Goal: Task Accomplishment & Management: Complete application form

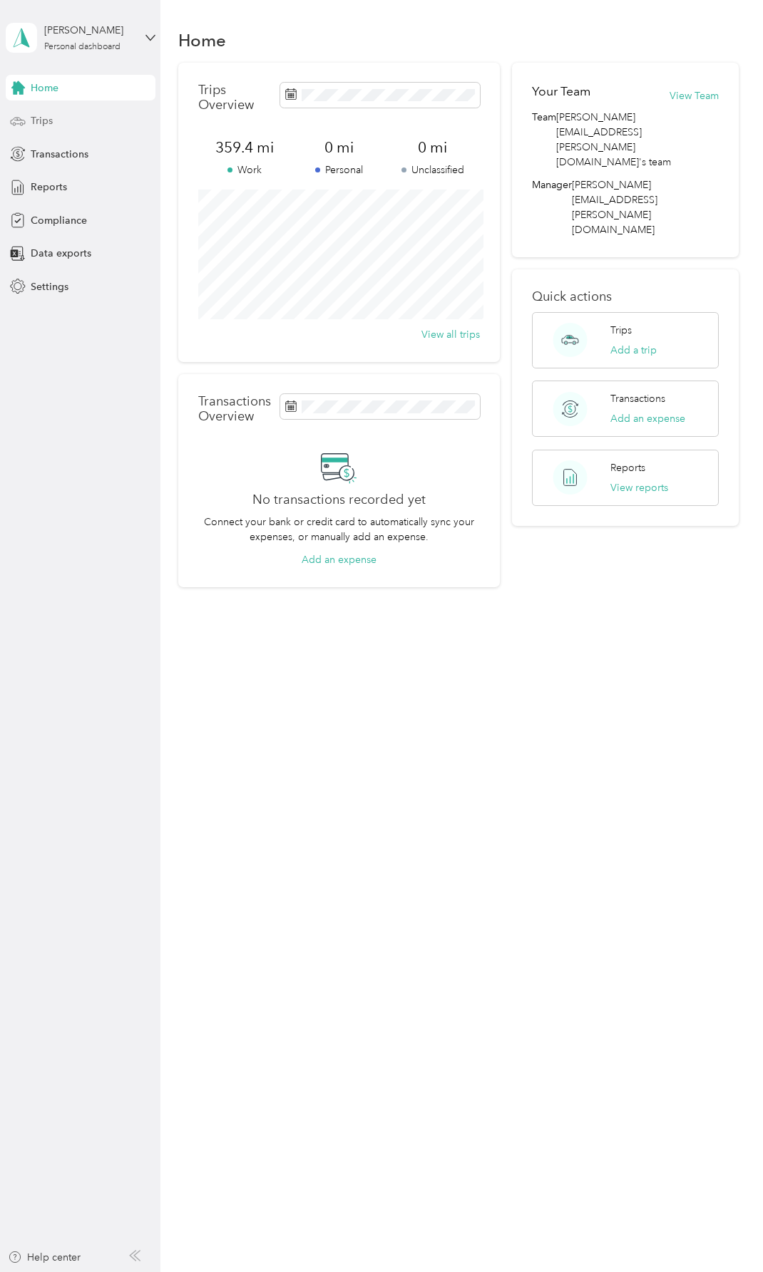
click at [64, 120] on div "Trips" at bounding box center [81, 121] width 150 height 26
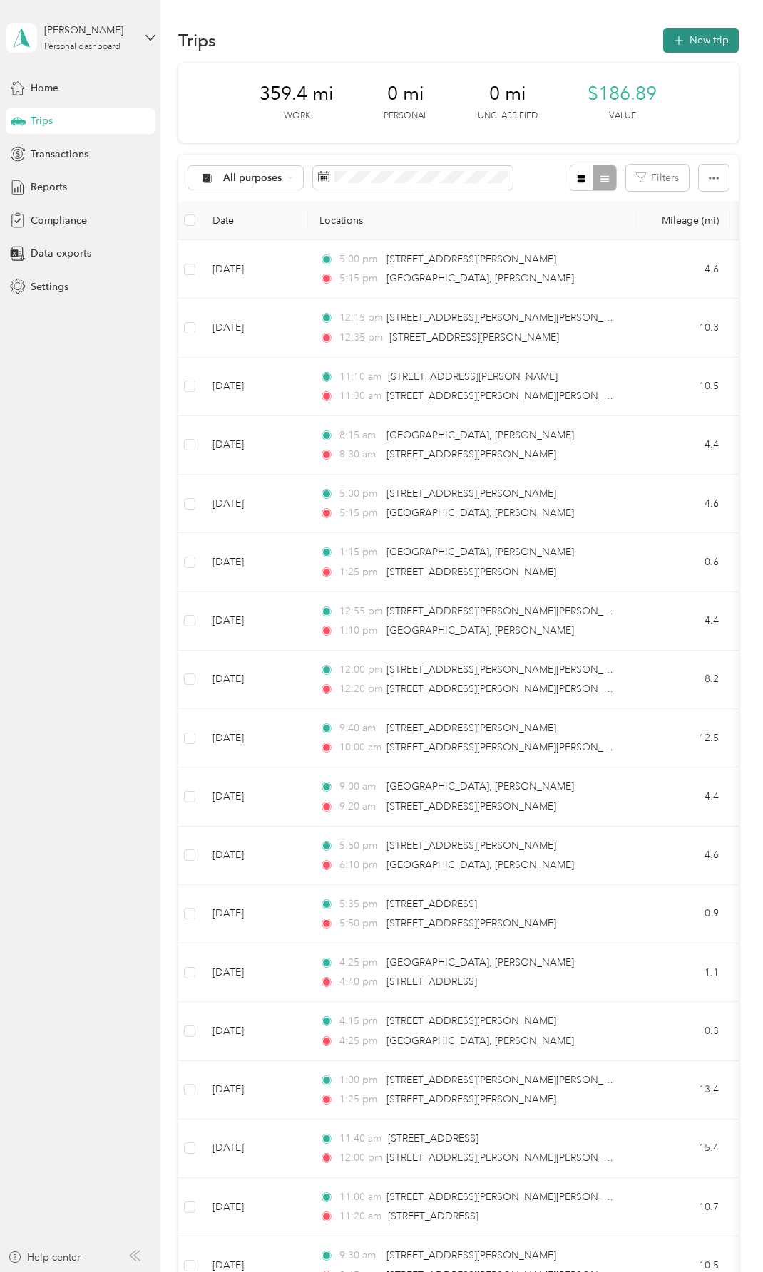
click at [704, 38] on button "New trip" at bounding box center [701, 40] width 76 height 25
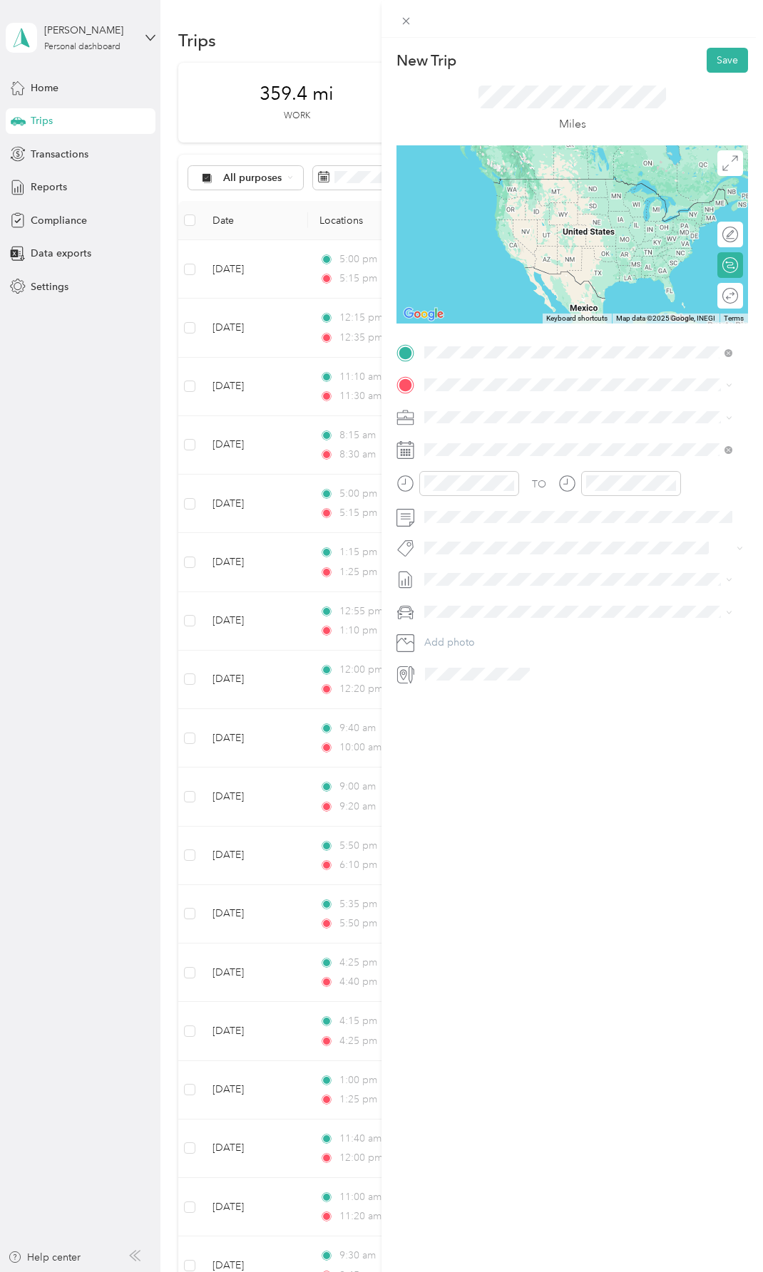
click at [479, 440] on span "[STREET_ADDRESS][US_STATE]" at bounding box center [522, 433] width 143 height 13
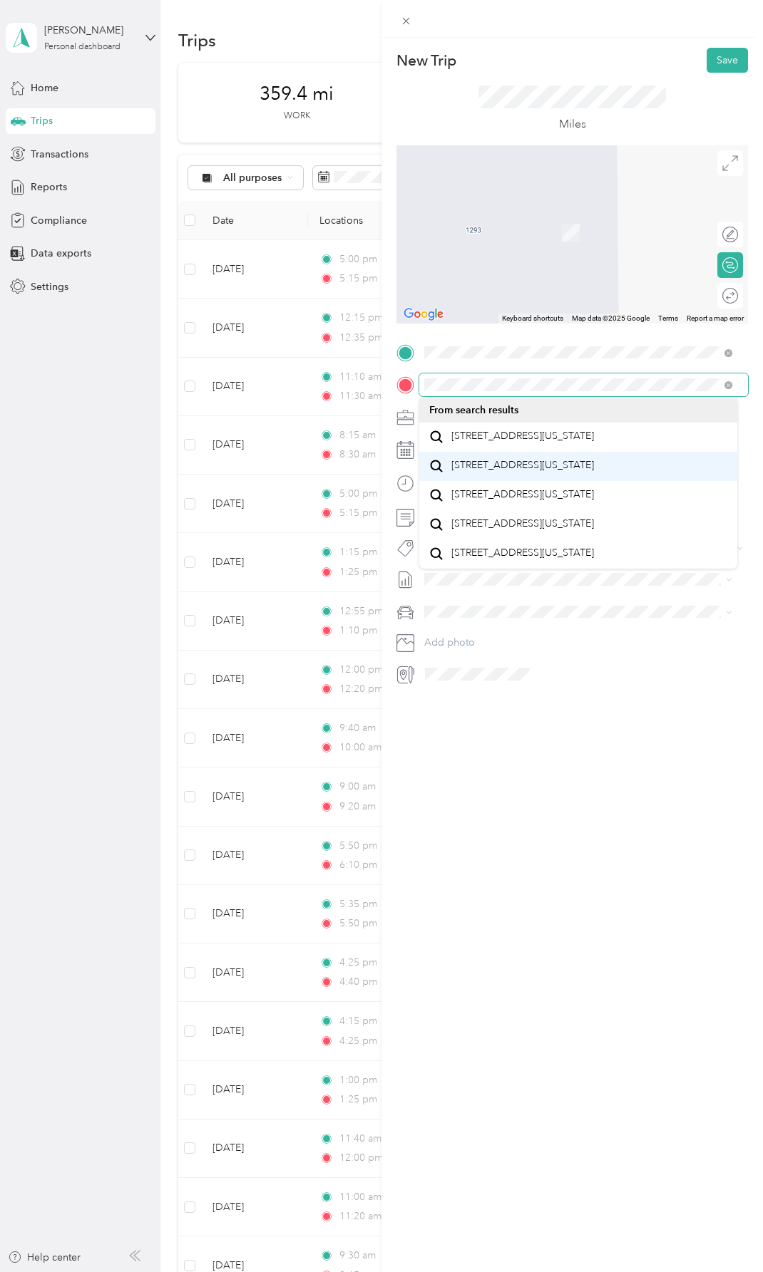
scroll to position [25, 0]
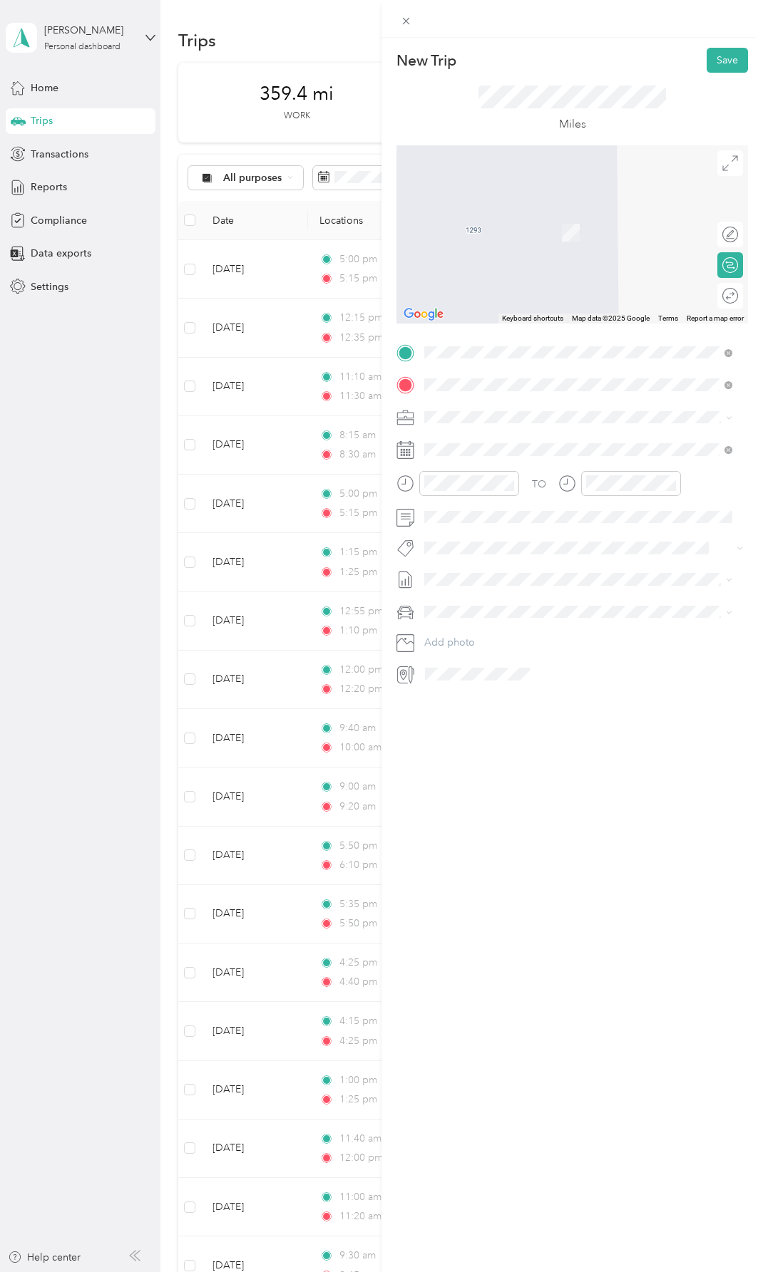
click at [505, 472] on span "[STREET_ADDRESS][US_STATE]" at bounding box center [522, 465] width 143 height 13
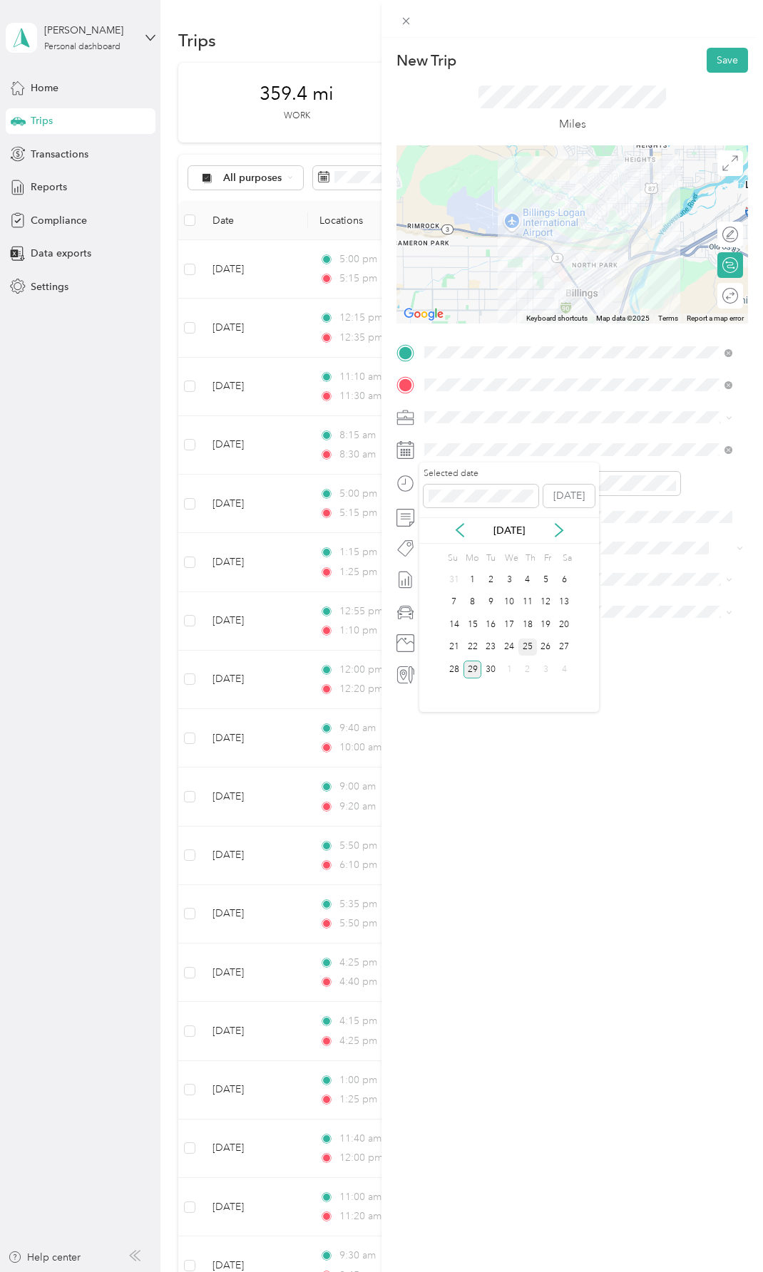
click at [526, 645] on div "25" at bounding box center [527, 648] width 19 height 18
click at [442, 608] on div "09" at bounding box center [439, 609] width 34 height 20
click at [479, 511] on div "00" at bounding box center [480, 515] width 34 height 20
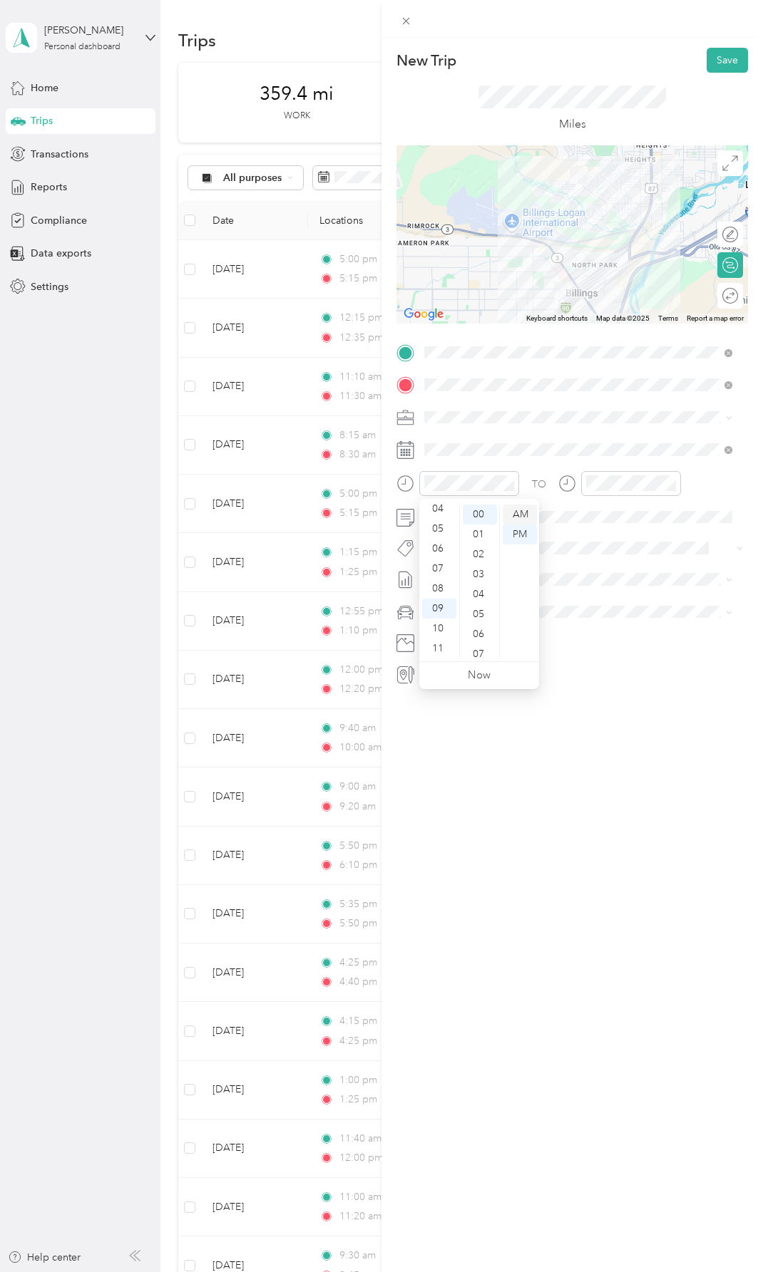
click at [520, 511] on div "AM" at bounding box center [519, 515] width 34 height 20
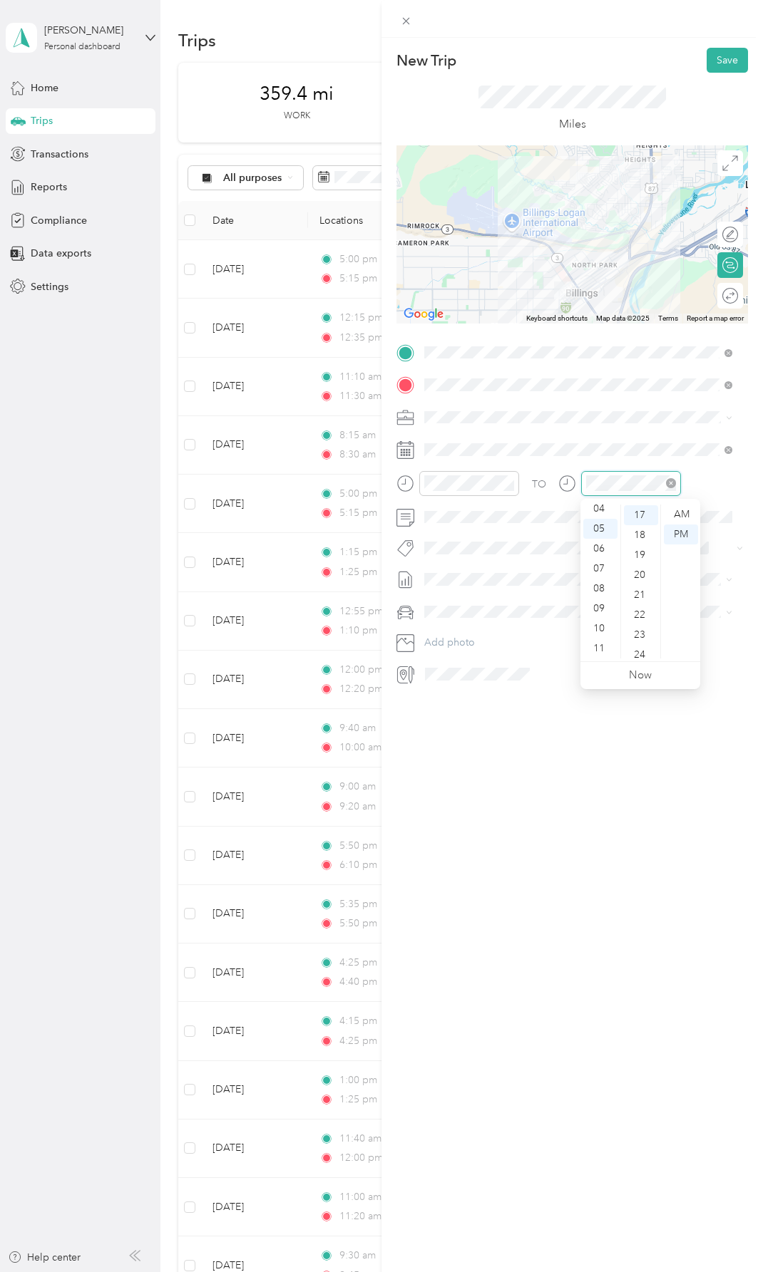
scroll to position [339, 0]
click at [603, 604] on div "09" at bounding box center [600, 609] width 34 height 20
click at [641, 545] on div "15" at bounding box center [641, 546] width 34 height 20
click at [687, 507] on div "AM" at bounding box center [681, 515] width 34 height 20
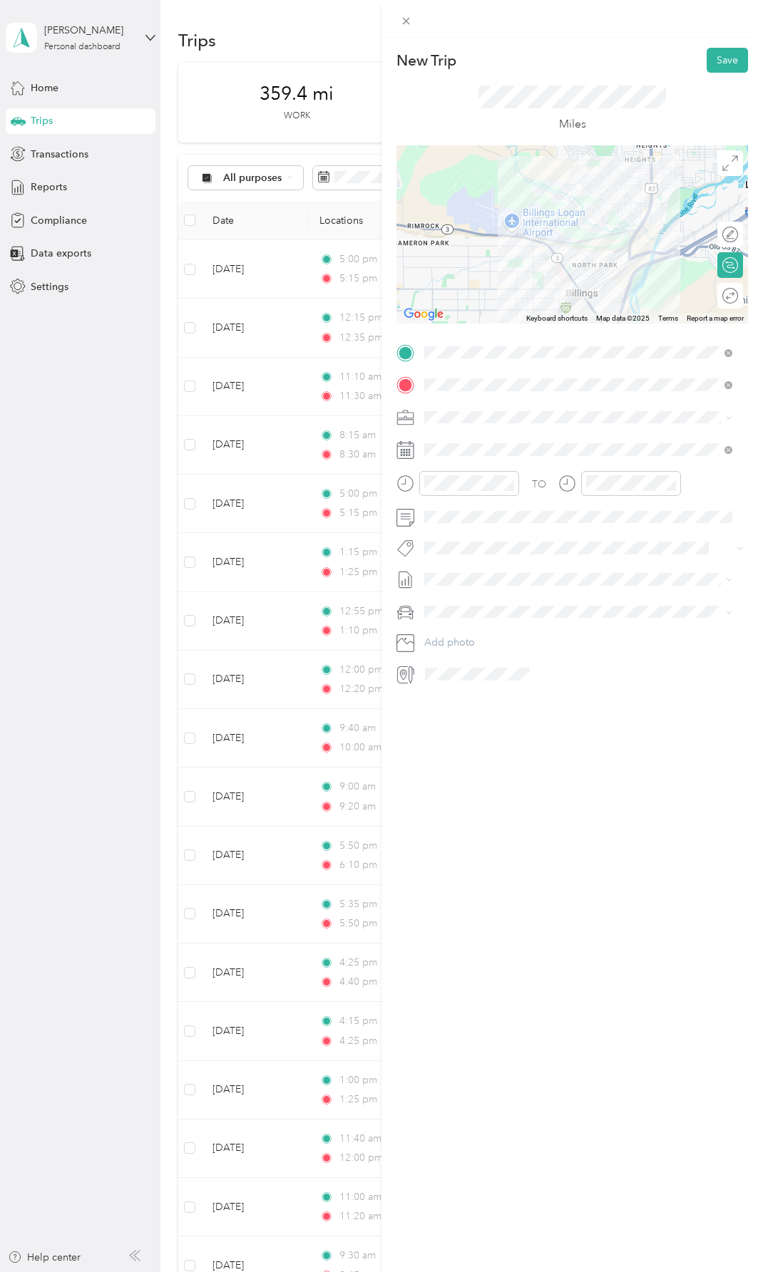
click at [539, 834] on div "New Trip Save This trip cannot be edited because it is either under review, app…" at bounding box center [571, 674] width 381 height 1272
click at [725, 56] on button "Save" at bounding box center [726, 60] width 41 height 25
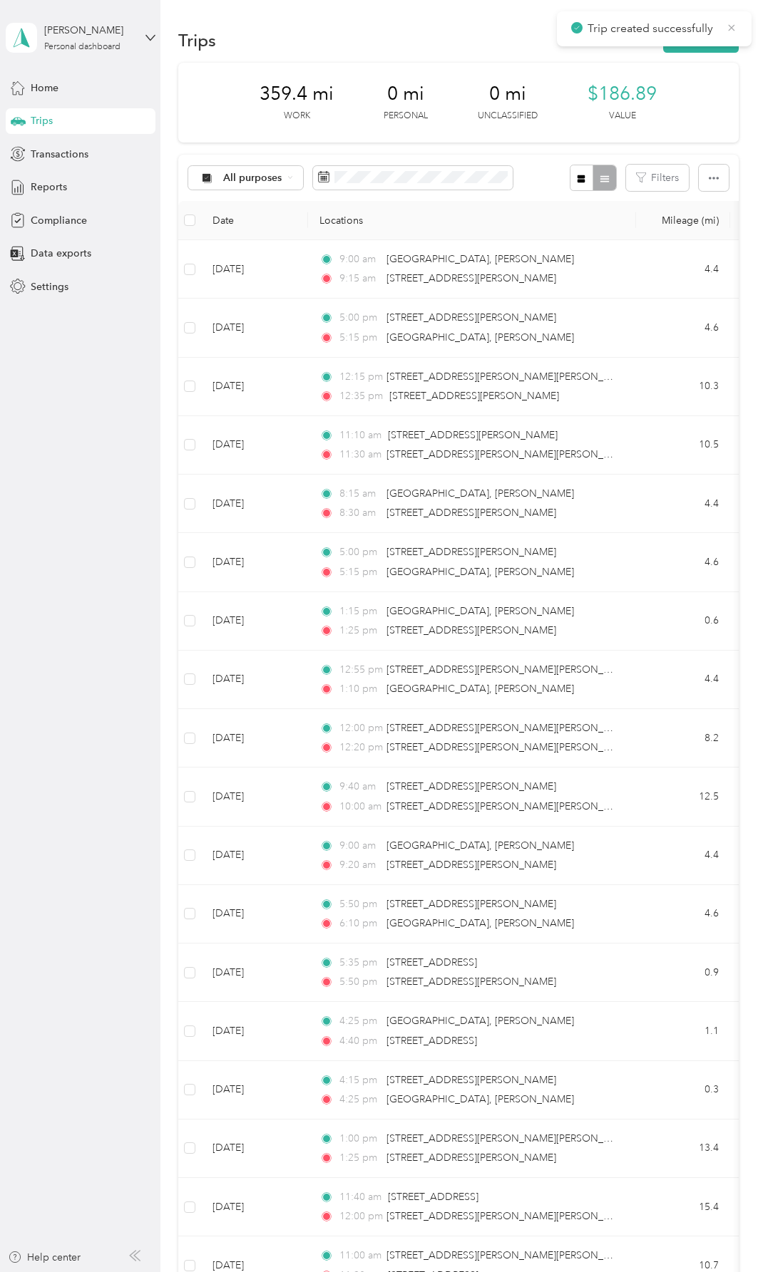
click at [731, 26] on icon at bounding box center [731, 27] width 6 height 6
click at [698, 40] on button "New trip" at bounding box center [701, 40] width 76 height 25
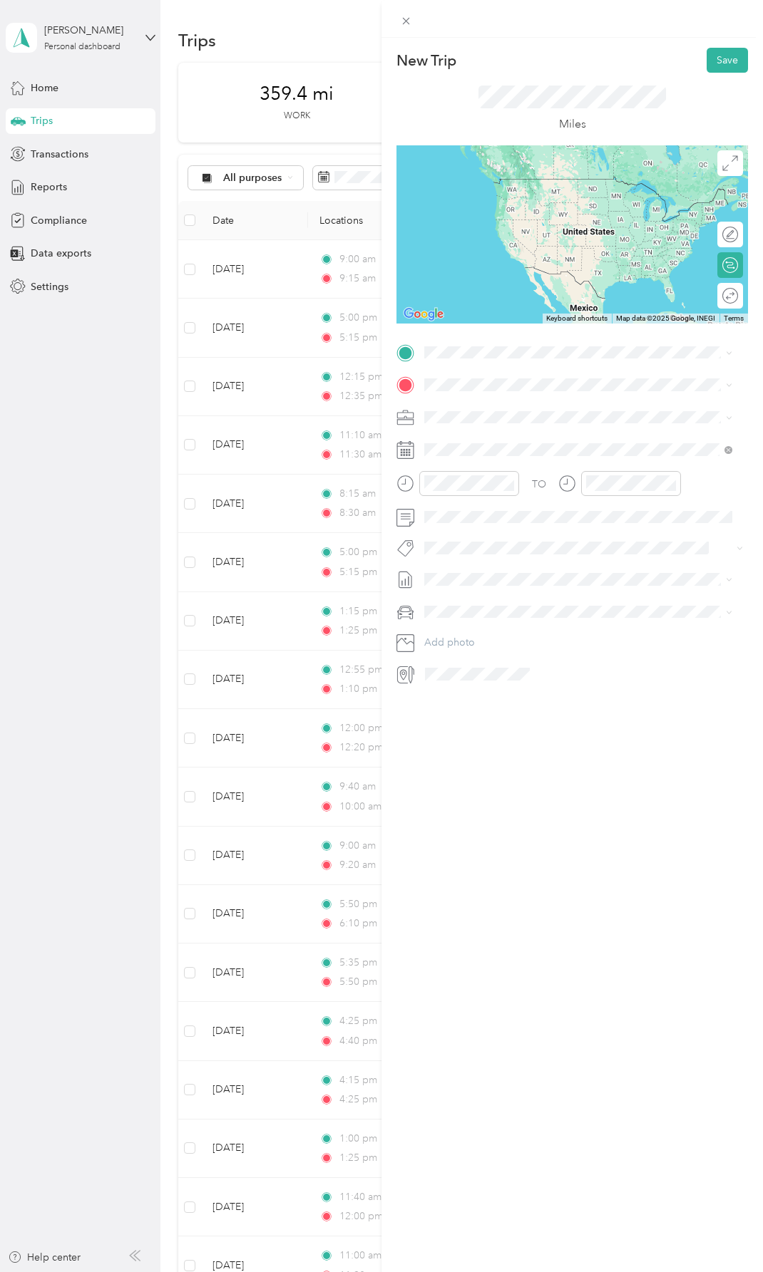
click at [517, 438] on span "[STREET_ADDRESS][US_STATE]" at bounding box center [522, 431] width 143 height 13
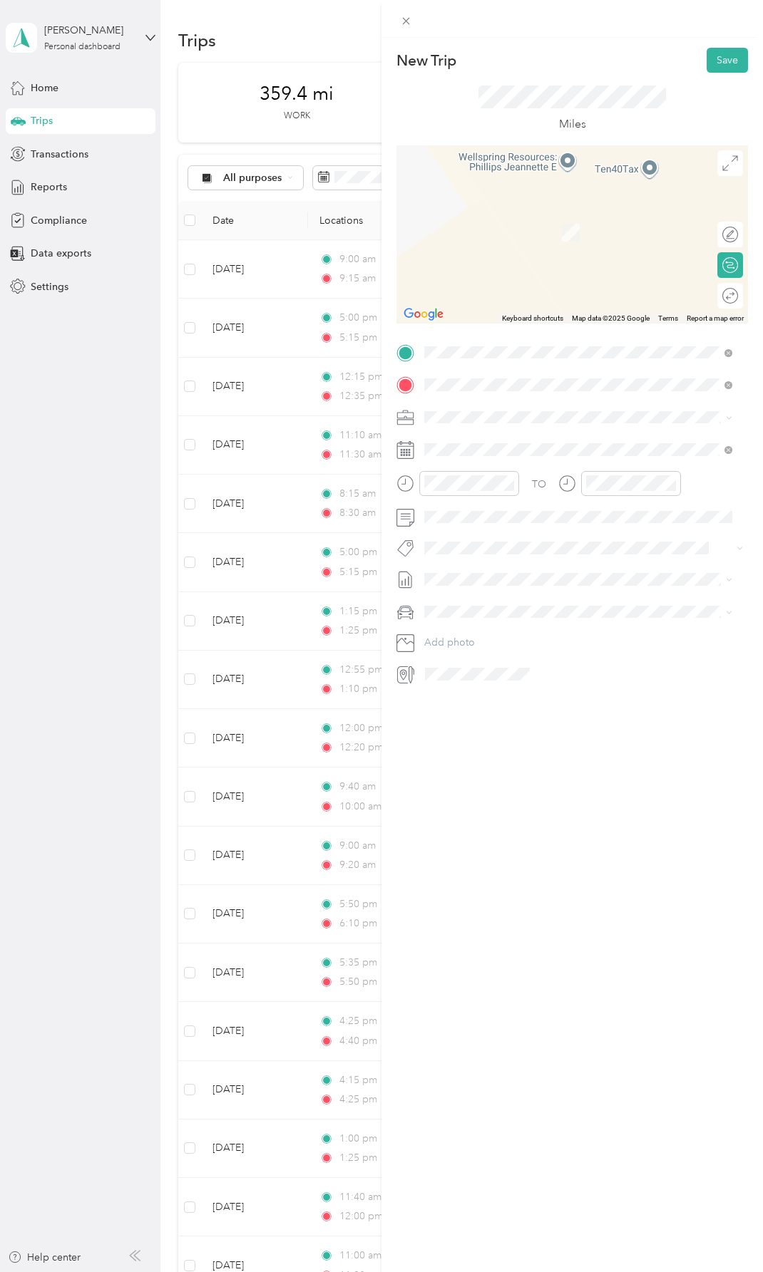
click at [493, 448] on span "[STREET_ADDRESS][PERSON_NAME][PERSON_NAME][US_STATE]" at bounding box center [589, 442] width 277 height 25
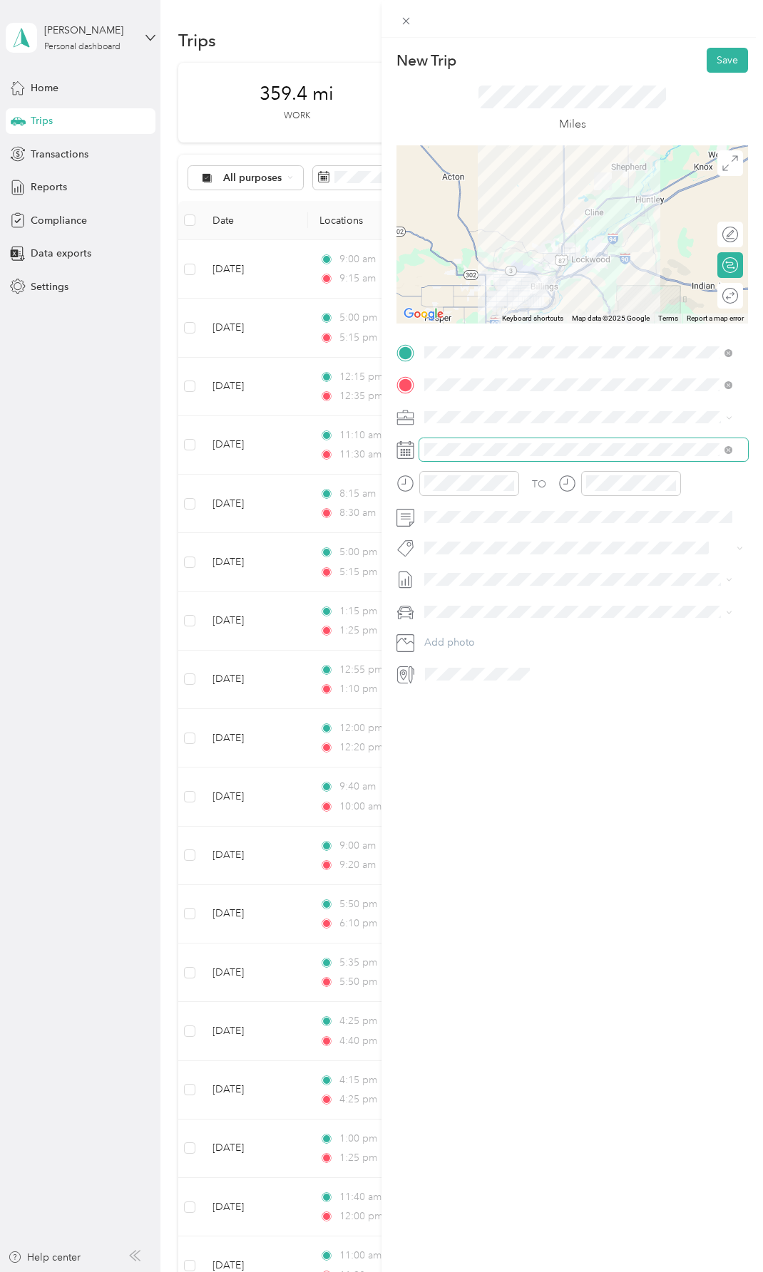
click at [453, 456] on span at bounding box center [583, 449] width 329 height 23
click at [527, 645] on div "25" at bounding box center [527, 648] width 19 height 18
click at [440, 603] on div "09" at bounding box center [439, 609] width 34 height 20
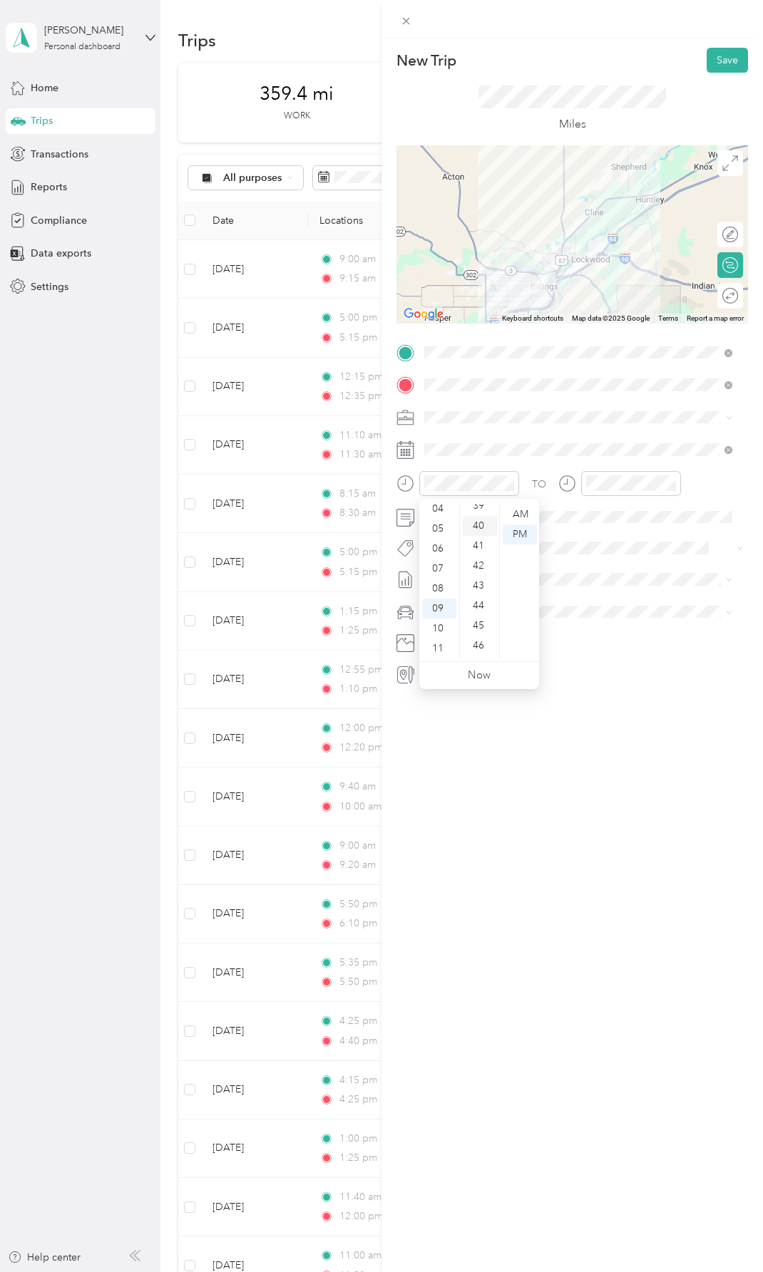
click at [478, 517] on div "40" at bounding box center [480, 526] width 34 height 20
click at [525, 510] on div "AM" at bounding box center [519, 515] width 34 height 20
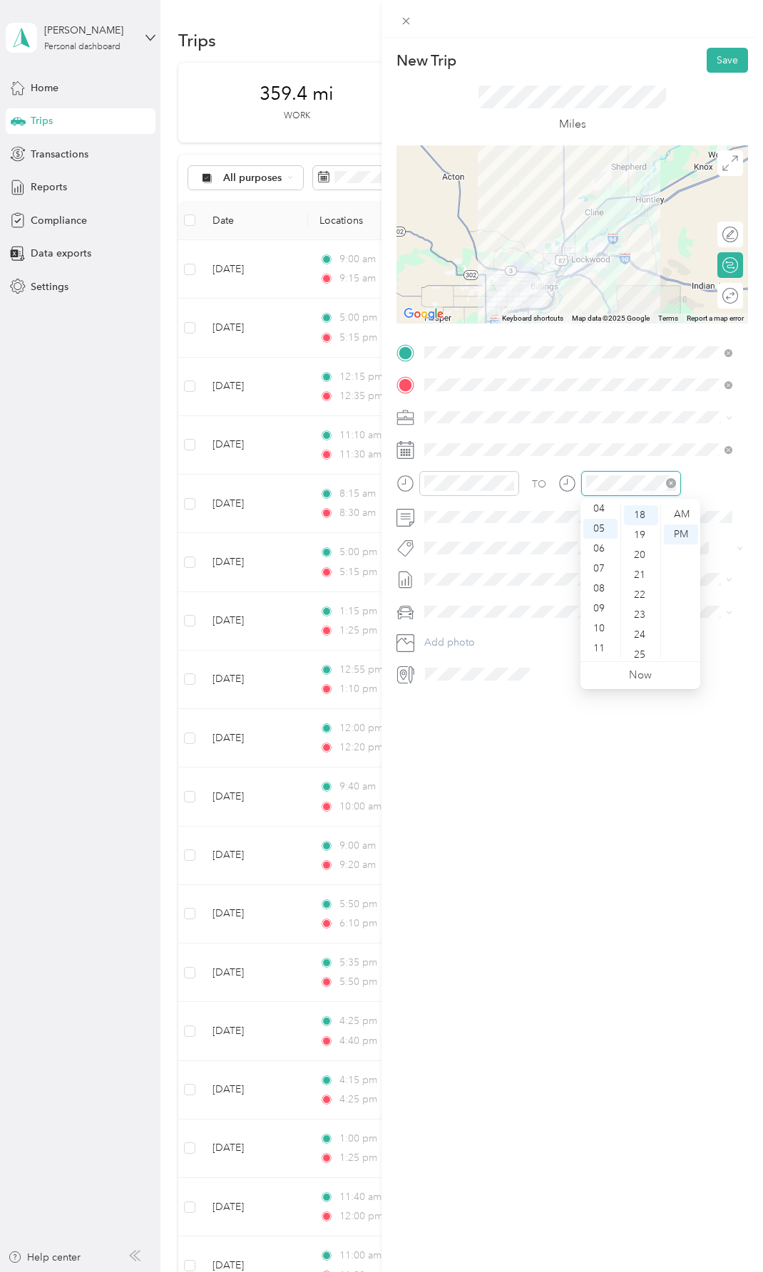
scroll to position [359, 0]
click at [597, 626] on div "10" at bounding box center [600, 629] width 34 height 20
click at [634, 511] on div "00" at bounding box center [641, 515] width 34 height 20
click at [684, 512] on div "AM" at bounding box center [681, 515] width 34 height 20
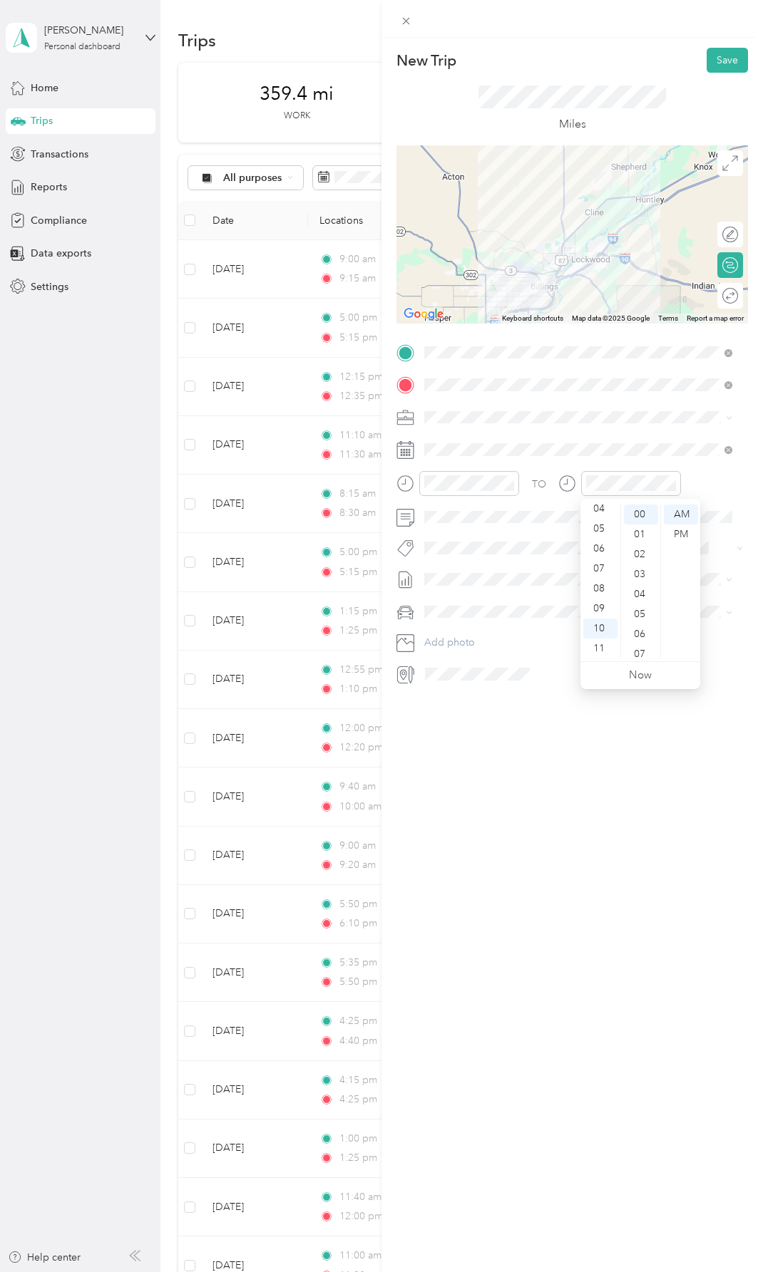
click at [521, 824] on div "New Trip Save This trip cannot be edited because it is either under review, app…" at bounding box center [571, 674] width 381 height 1272
click at [713, 57] on button "Save" at bounding box center [726, 60] width 41 height 25
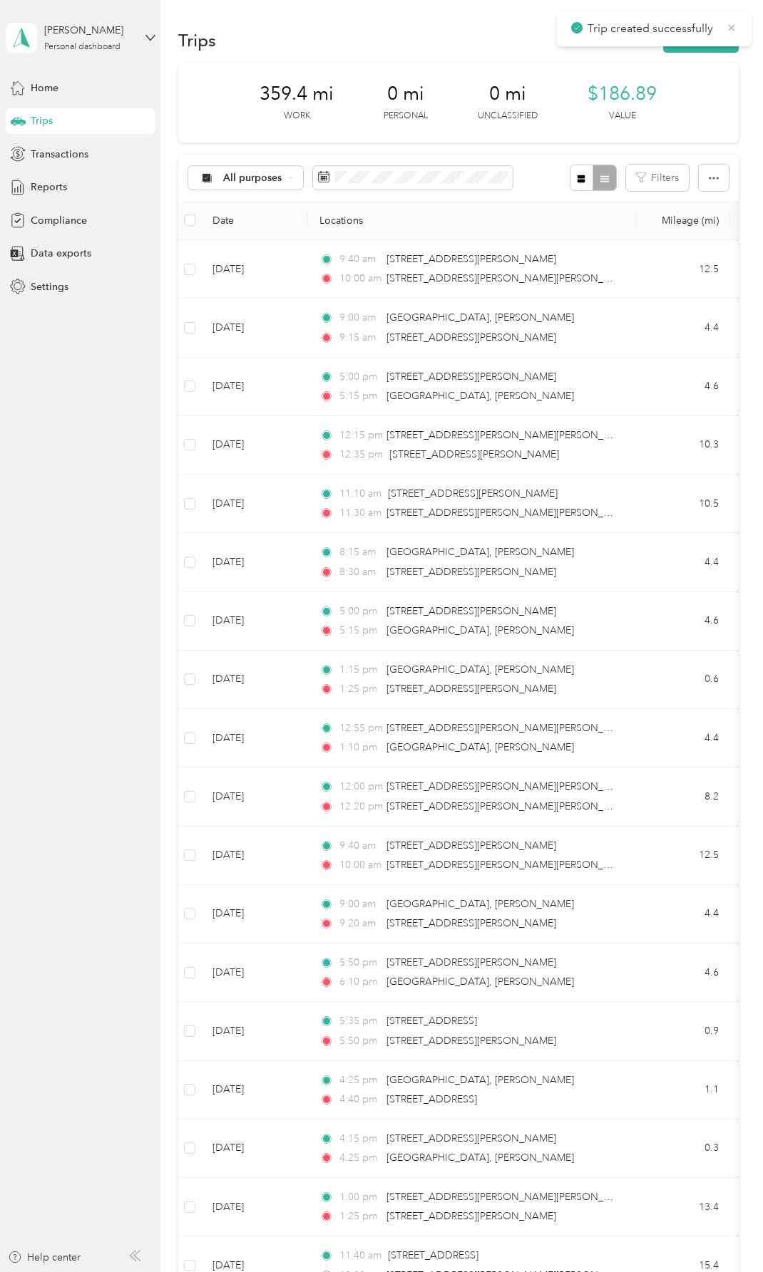
click at [729, 26] on icon at bounding box center [731, 27] width 11 height 13
click at [711, 37] on button "New trip" at bounding box center [701, 40] width 76 height 25
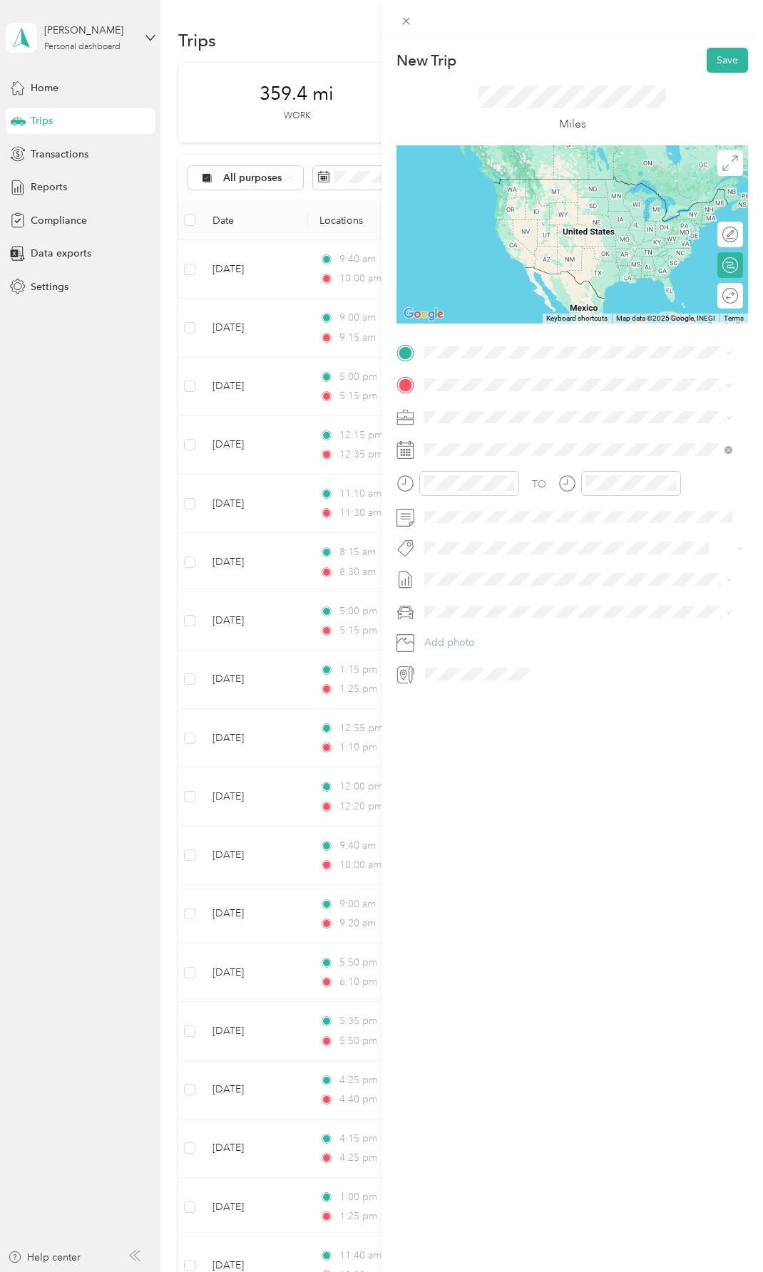
click at [490, 403] on span "[STREET_ADDRESS][PERSON_NAME][PERSON_NAME][US_STATE]" at bounding box center [589, 407] width 277 height 25
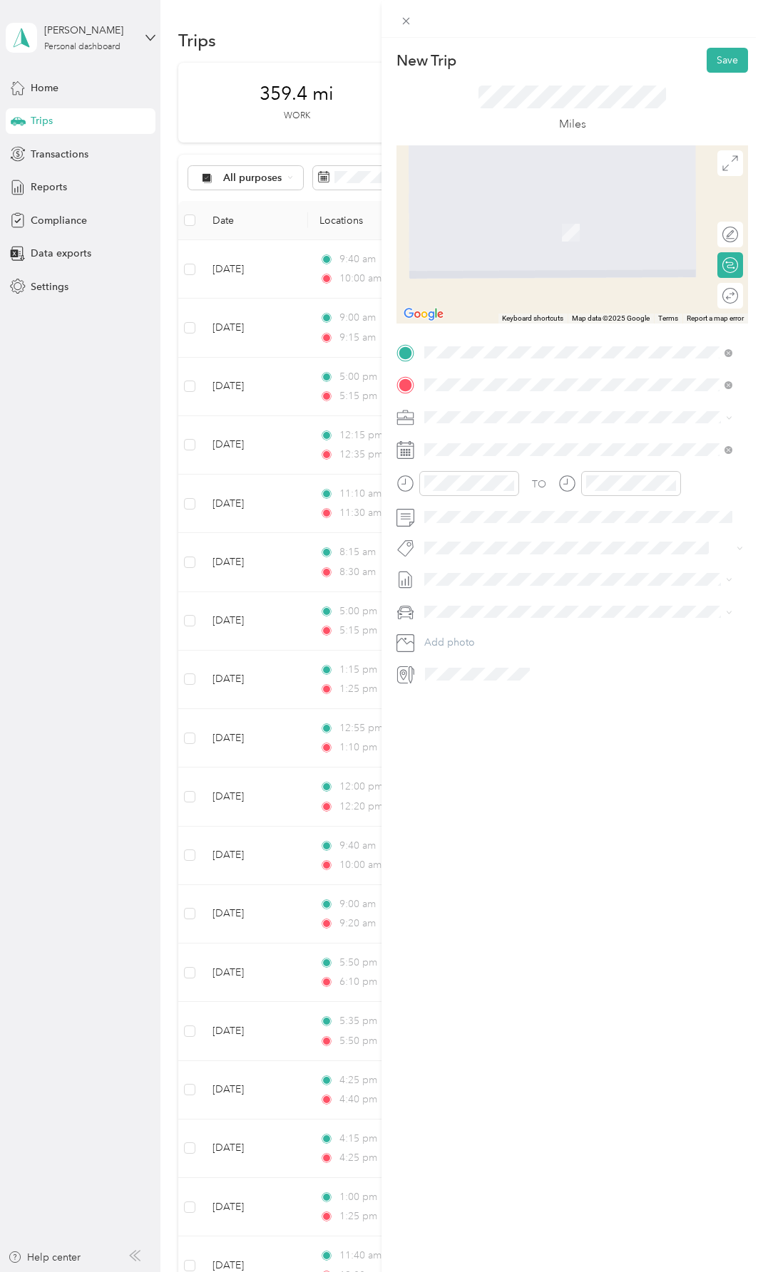
click at [502, 438] on span "[STREET_ADDRESS][PERSON_NAME][PERSON_NAME][US_STATE]" at bounding box center [589, 442] width 277 height 25
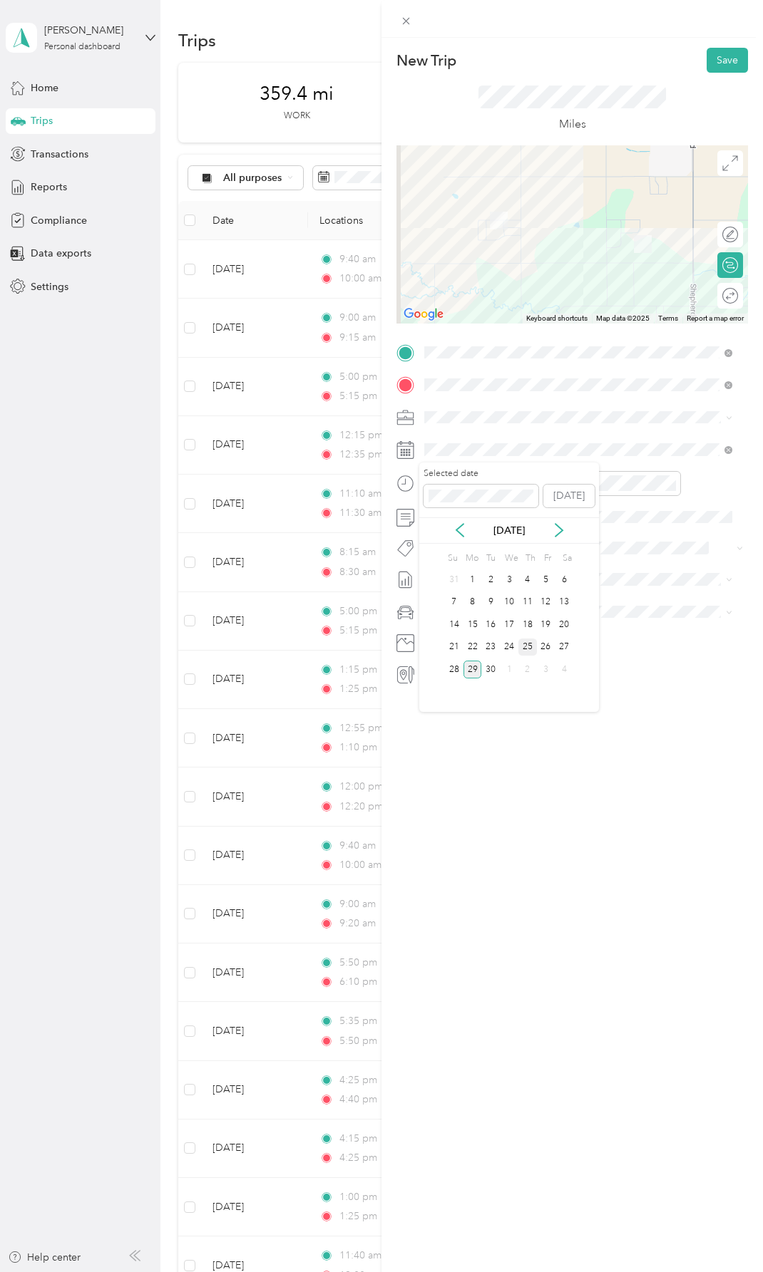
click at [525, 642] on div "25" at bounding box center [527, 648] width 19 height 18
click at [438, 641] on div "11" at bounding box center [439, 649] width 34 height 20
click at [440, 507] on div "12" at bounding box center [439, 515] width 34 height 20
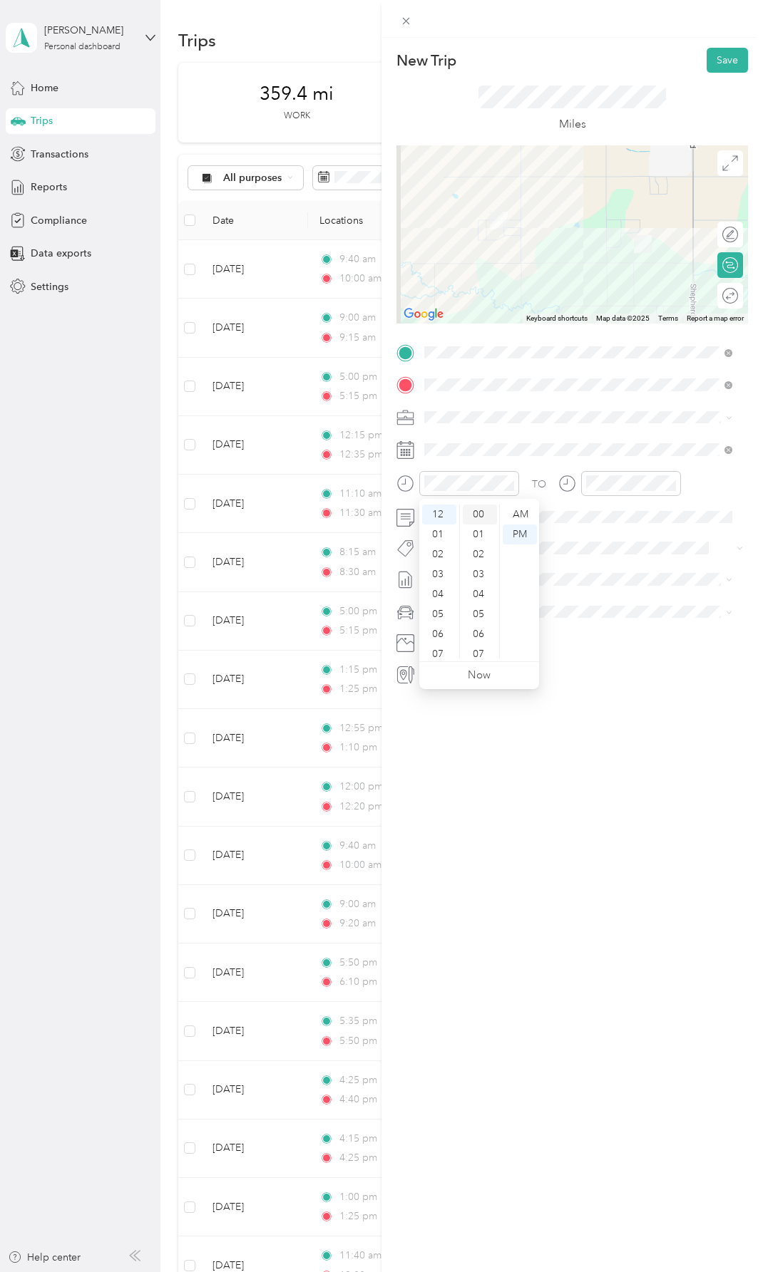
click at [477, 512] on div "00" at bounding box center [480, 515] width 34 height 20
click at [518, 532] on div "PM" at bounding box center [519, 535] width 34 height 20
click at [594, 510] on div "12" at bounding box center [600, 515] width 34 height 20
click at [642, 564] on div "10" at bounding box center [641, 569] width 34 height 20
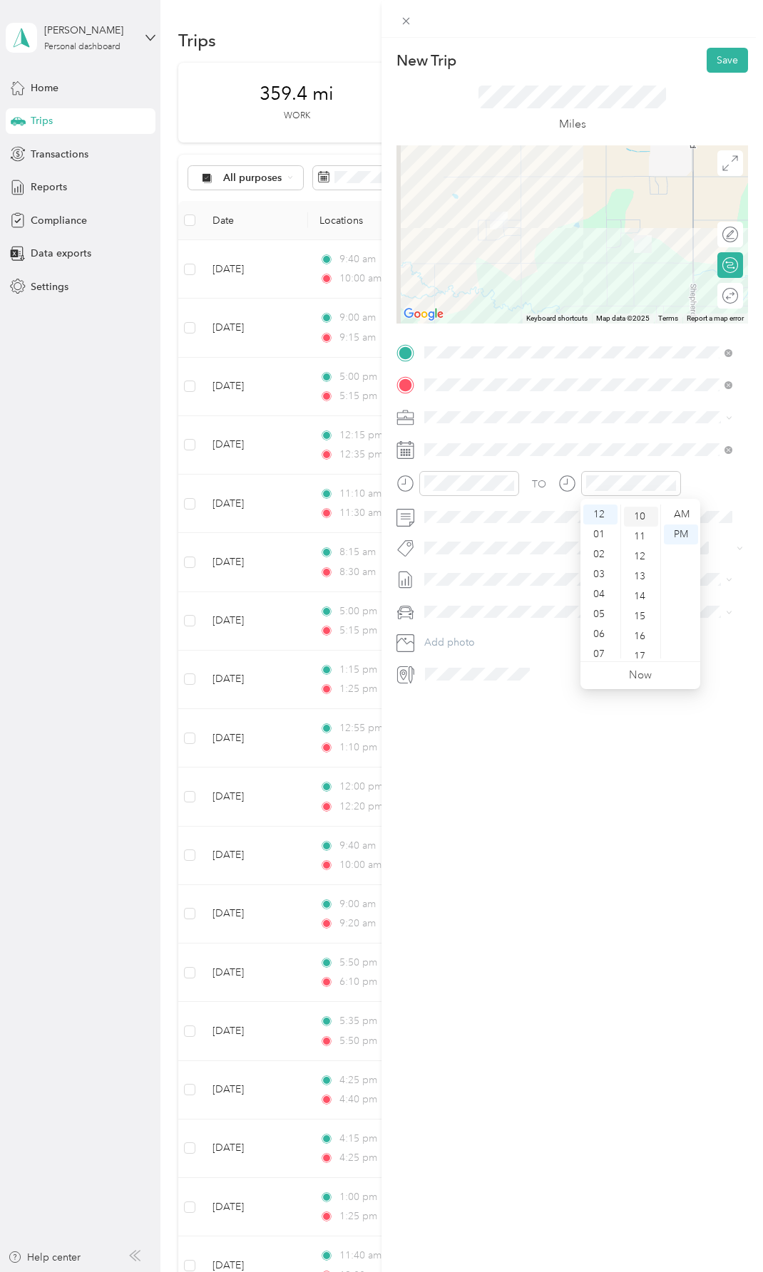
scroll to position [200, 0]
click at [679, 533] on div "PM" at bounding box center [681, 535] width 34 height 20
click at [627, 816] on div "New Trip Save This trip cannot be edited because it is either under review, app…" at bounding box center [571, 674] width 381 height 1272
click at [713, 59] on button "Save" at bounding box center [726, 60] width 41 height 25
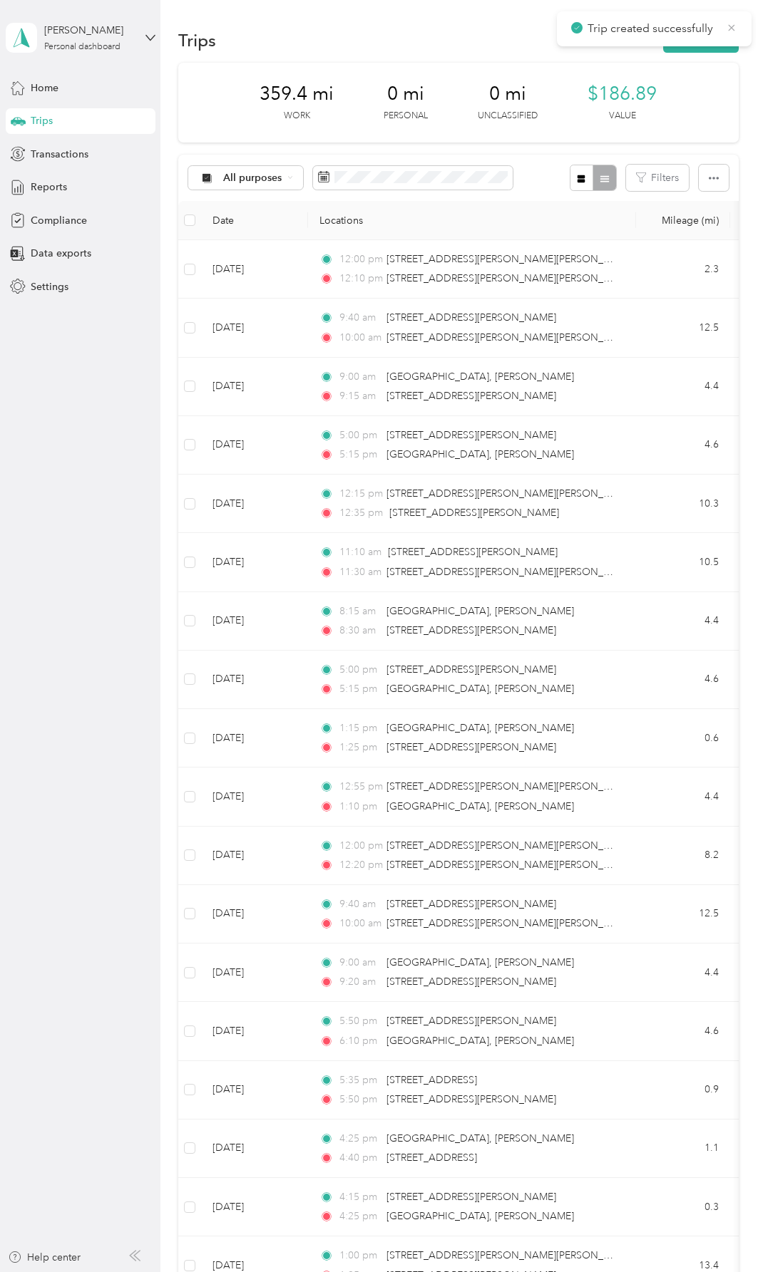
click at [730, 24] on icon at bounding box center [731, 27] width 11 height 13
click at [703, 41] on button "New trip" at bounding box center [701, 40] width 76 height 25
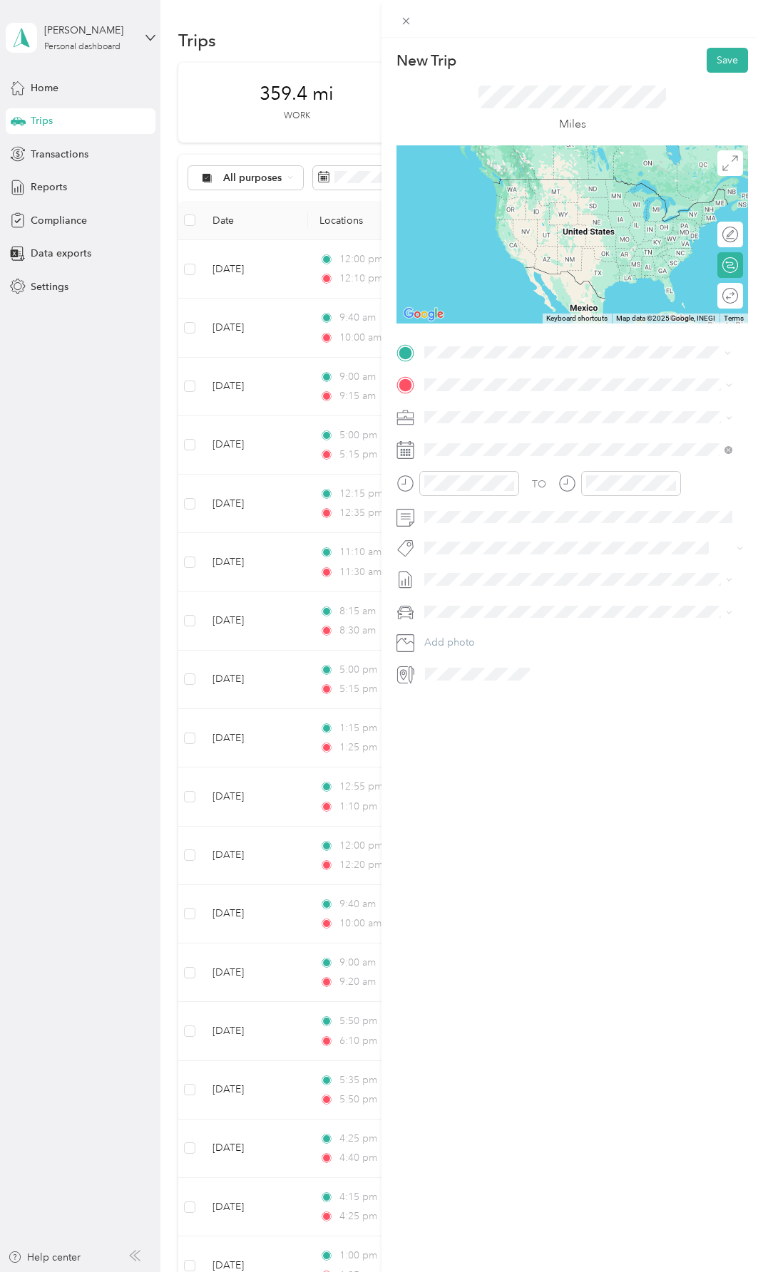
click at [527, 404] on span "[STREET_ADDRESS][PERSON_NAME][PERSON_NAME][US_STATE]" at bounding box center [589, 410] width 277 height 25
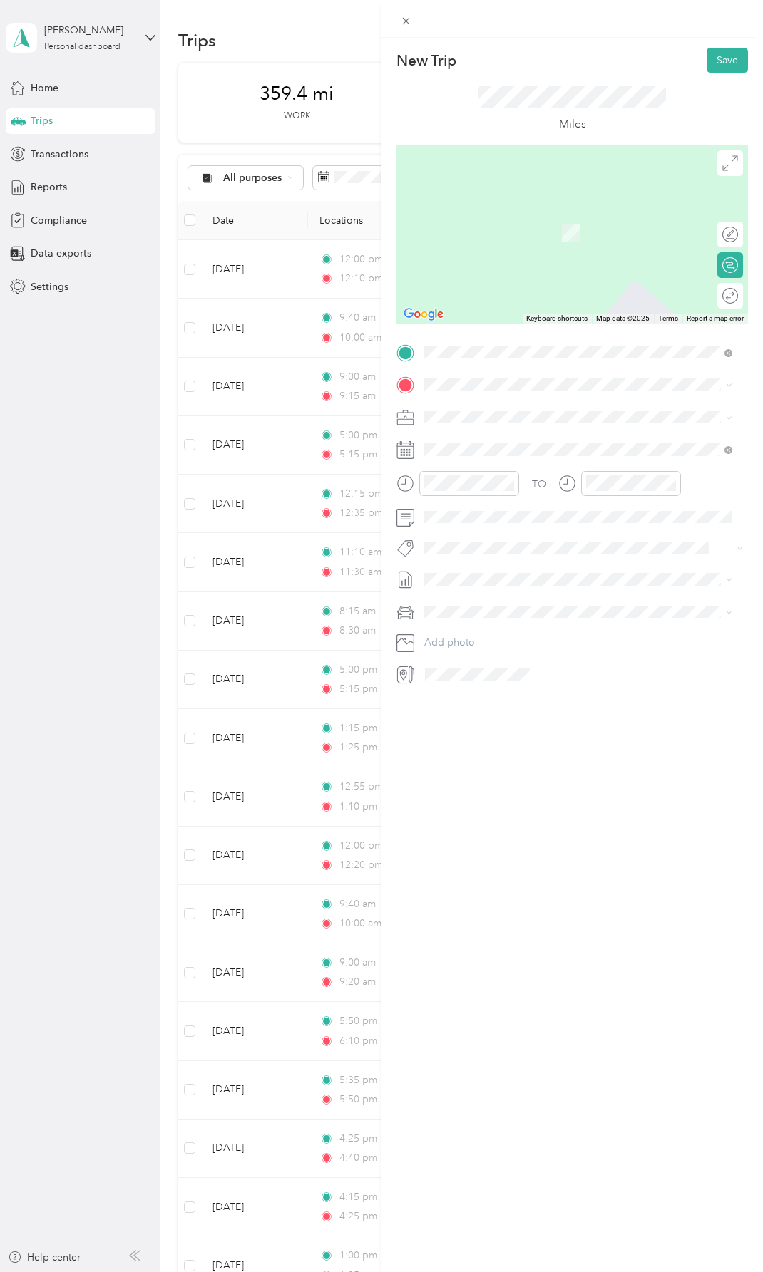
click at [502, 469] on span "[STREET_ADDRESS][US_STATE]" at bounding box center [522, 462] width 143 height 13
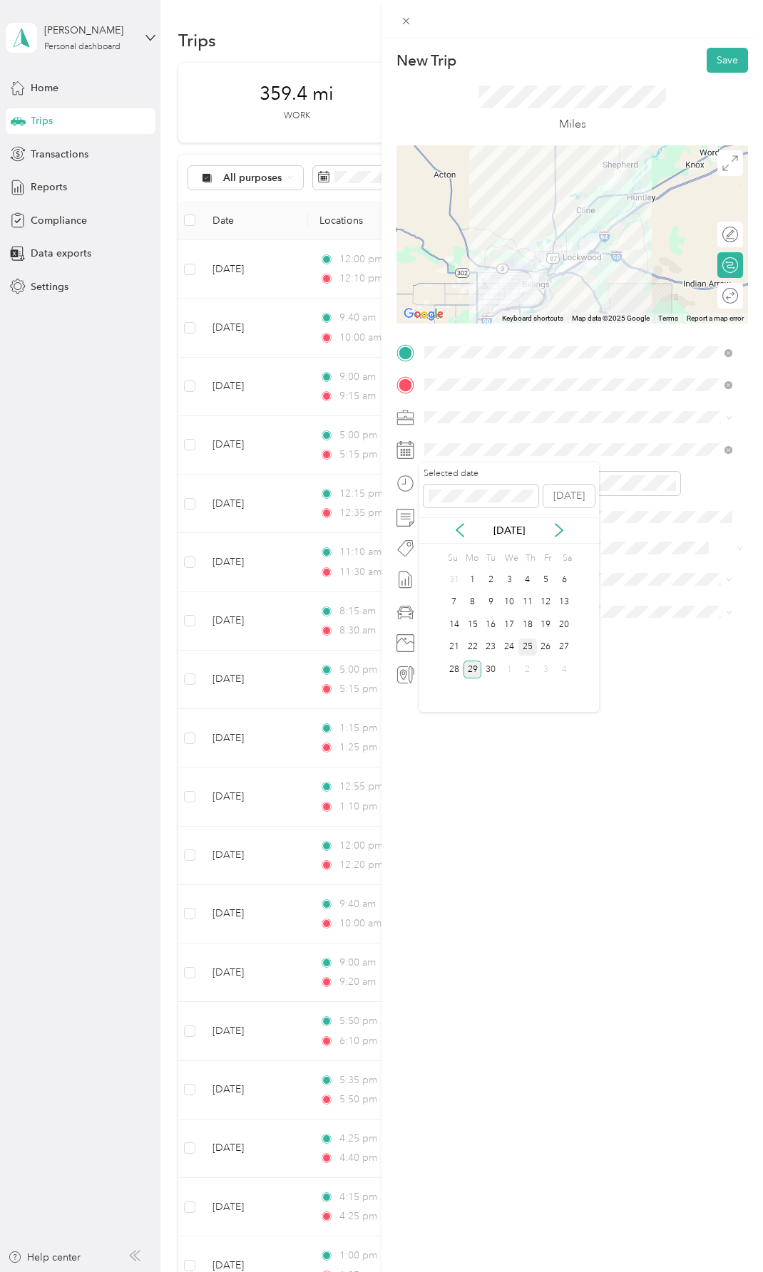
click at [529, 646] on div "25" at bounding box center [527, 648] width 19 height 18
click at [441, 525] on div "01" at bounding box center [439, 535] width 34 height 20
click at [478, 507] on div "00" at bounding box center [480, 515] width 34 height 20
click at [597, 530] on div "01" at bounding box center [600, 535] width 34 height 20
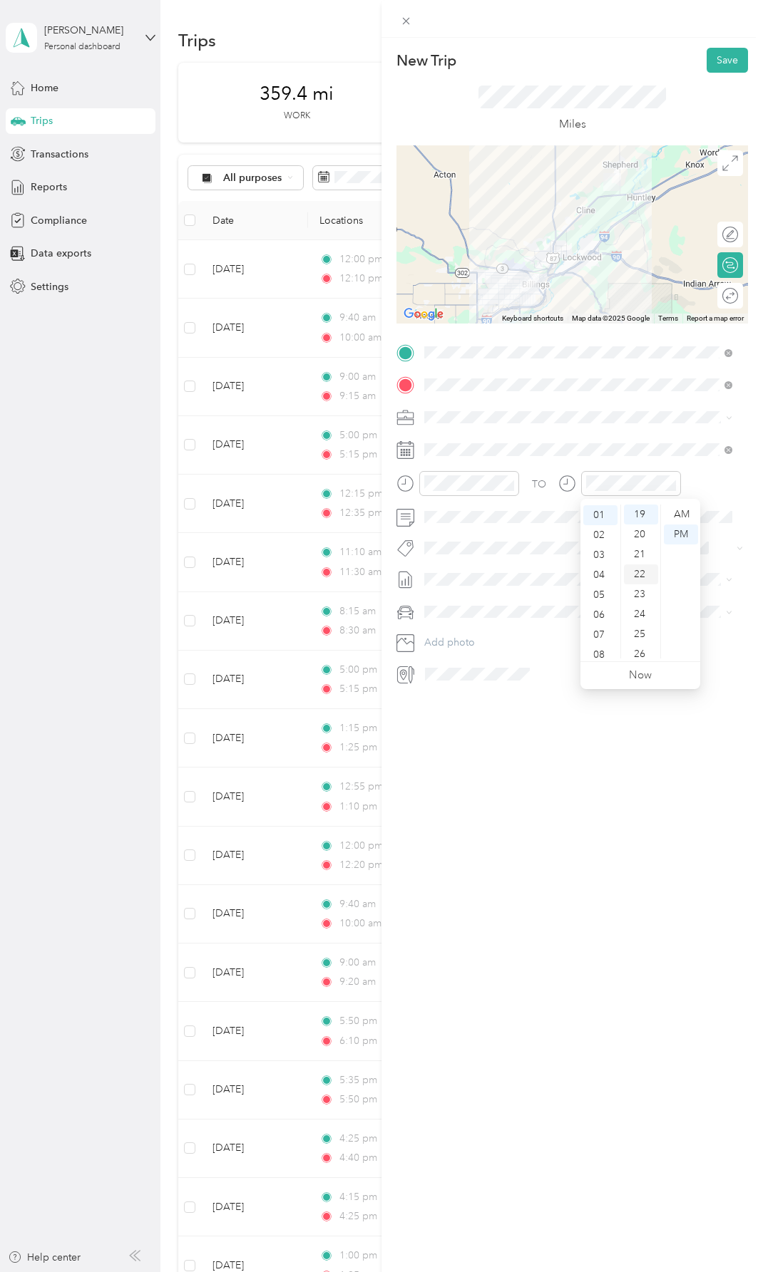
scroll to position [20, 0]
click at [641, 527] on div "20" at bounding box center [641, 535] width 34 height 20
click at [592, 791] on div "New Trip Save This trip cannot be edited because it is either under review, app…" at bounding box center [571, 674] width 381 height 1272
click at [713, 56] on button "Save" at bounding box center [726, 60] width 41 height 25
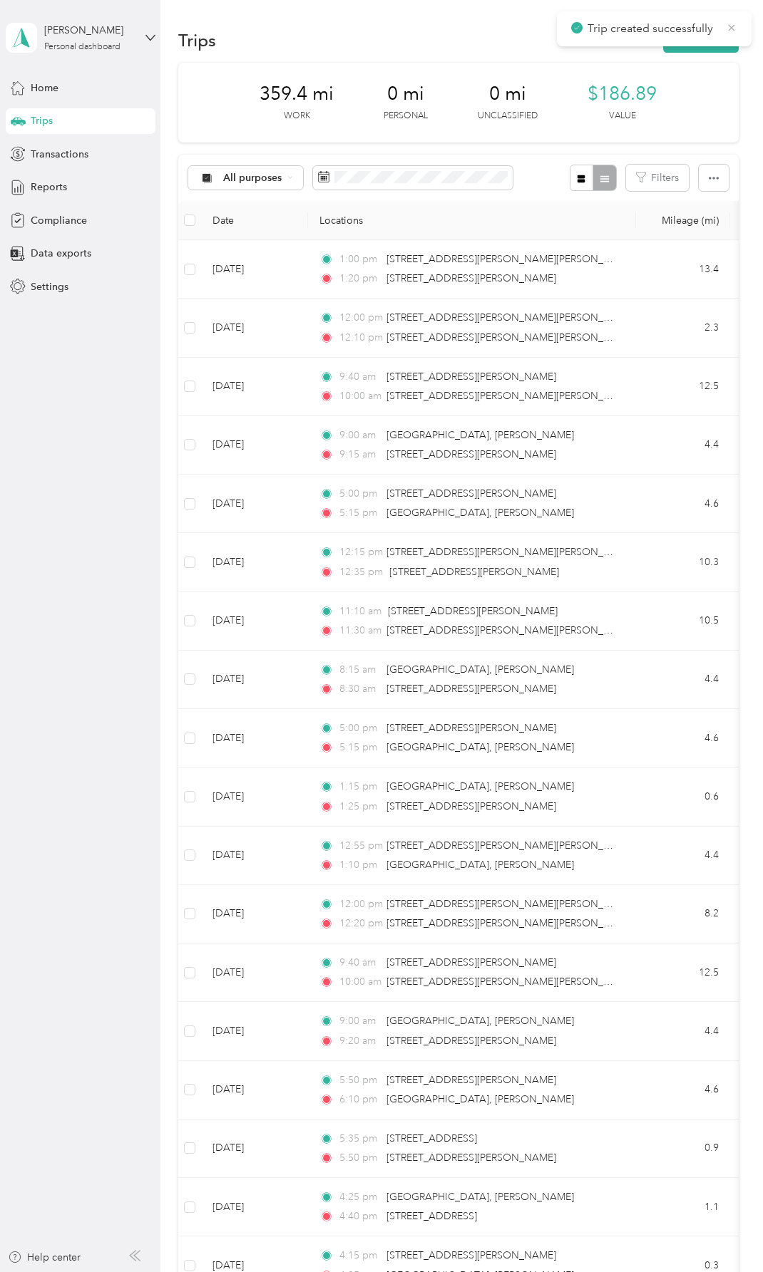
click at [731, 26] on icon at bounding box center [731, 27] width 11 height 13
click at [711, 41] on button "New trip" at bounding box center [701, 40] width 76 height 25
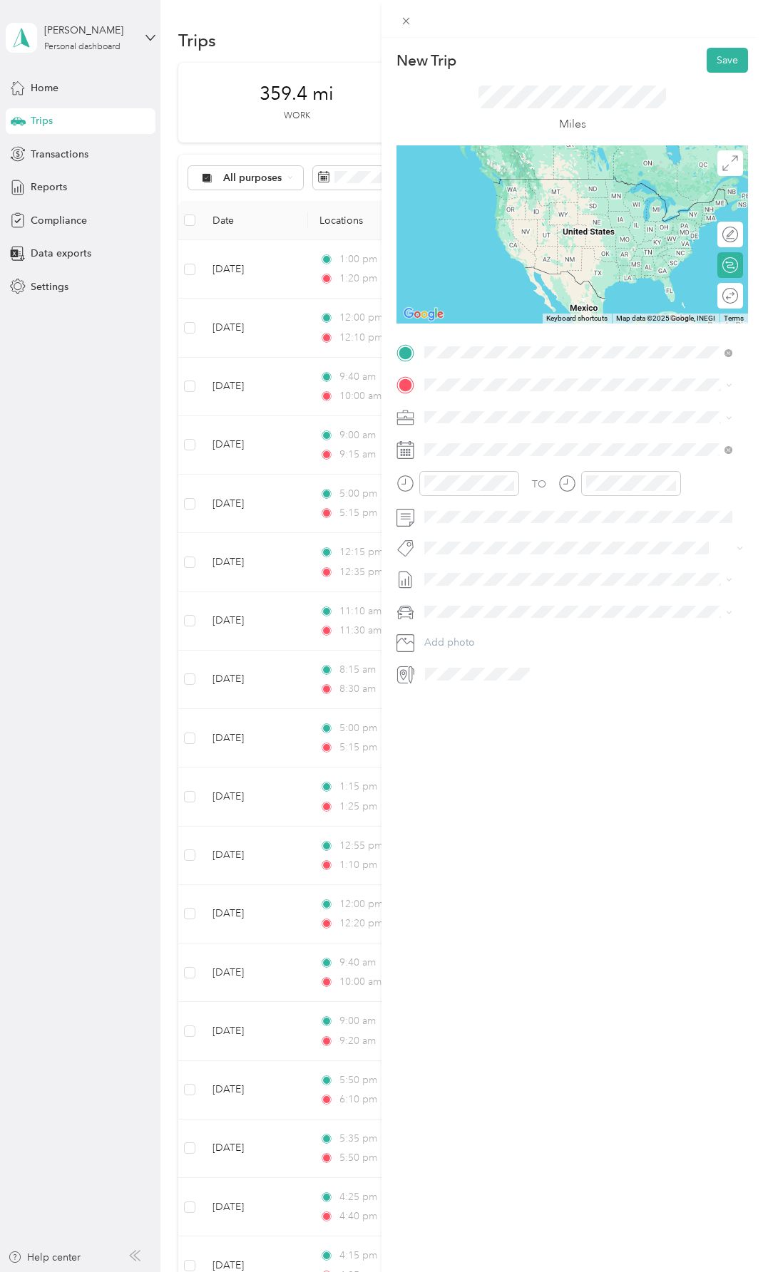
click at [530, 440] on span "[STREET_ADDRESS][US_STATE]" at bounding box center [522, 433] width 143 height 13
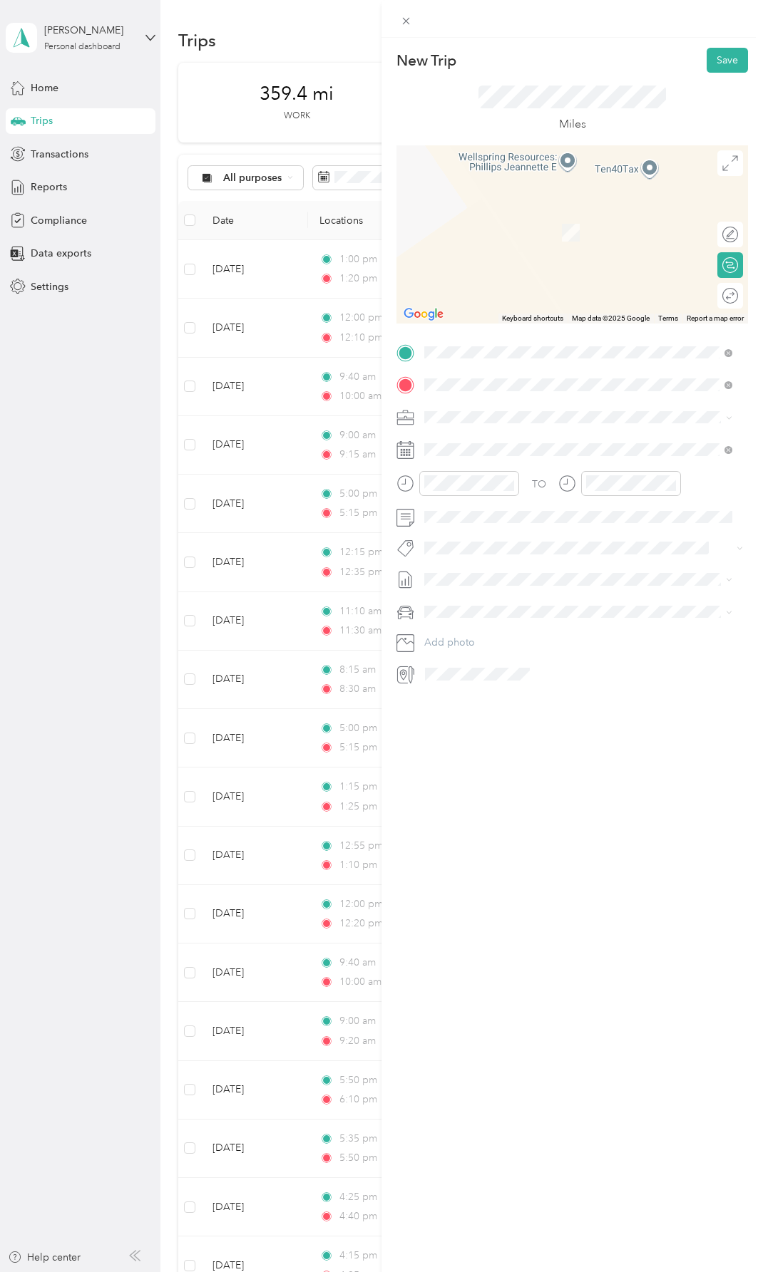
click at [504, 443] on span "[STREET_ADDRESS][US_STATE]" at bounding box center [522, 436] width 143 height 13
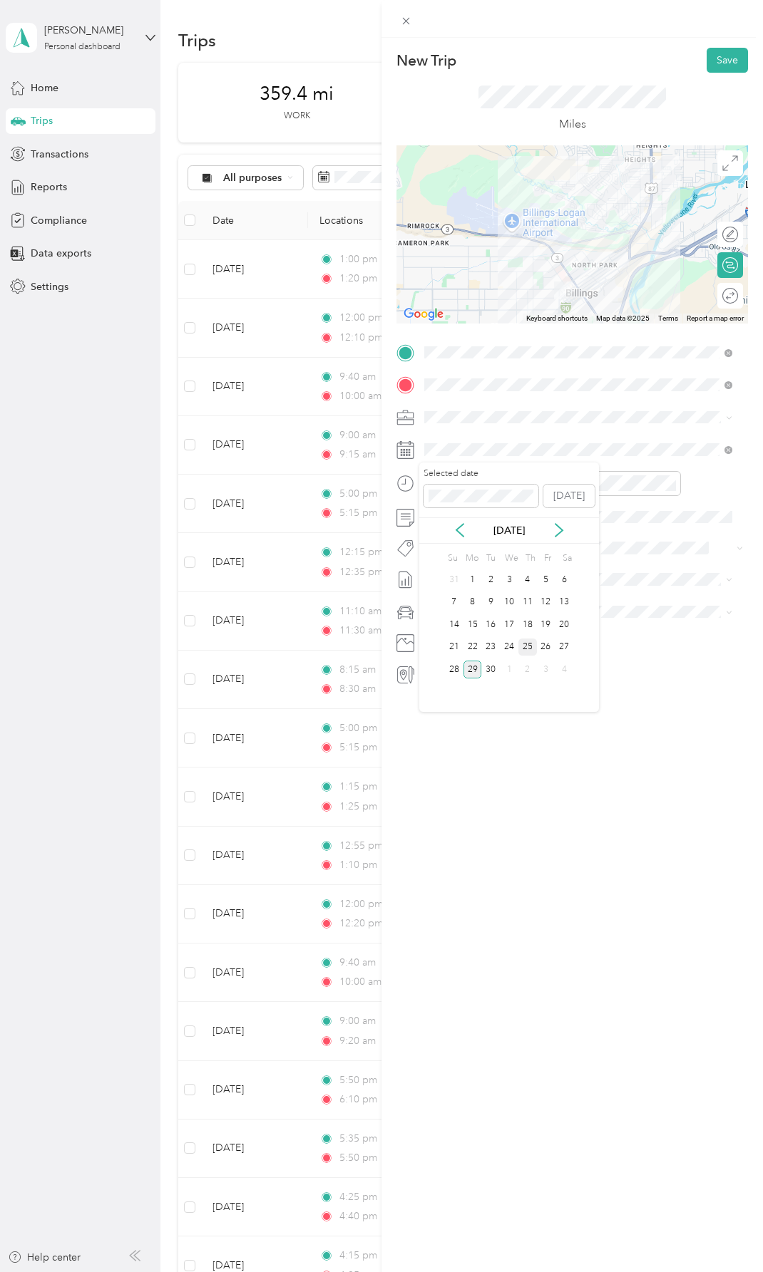
click at [527, 644] on div "25" at bounding box center [527, 648] width 19 height 18
click at [480, 511] on div "00" at bounding box center [480, 515] width 34 height 20
click at [651, 571] on span at bounding box center [583, 579] width 329 height 23
click at [716, 59] on button "Save" at bounding box center [726, 60] width 41 height 25
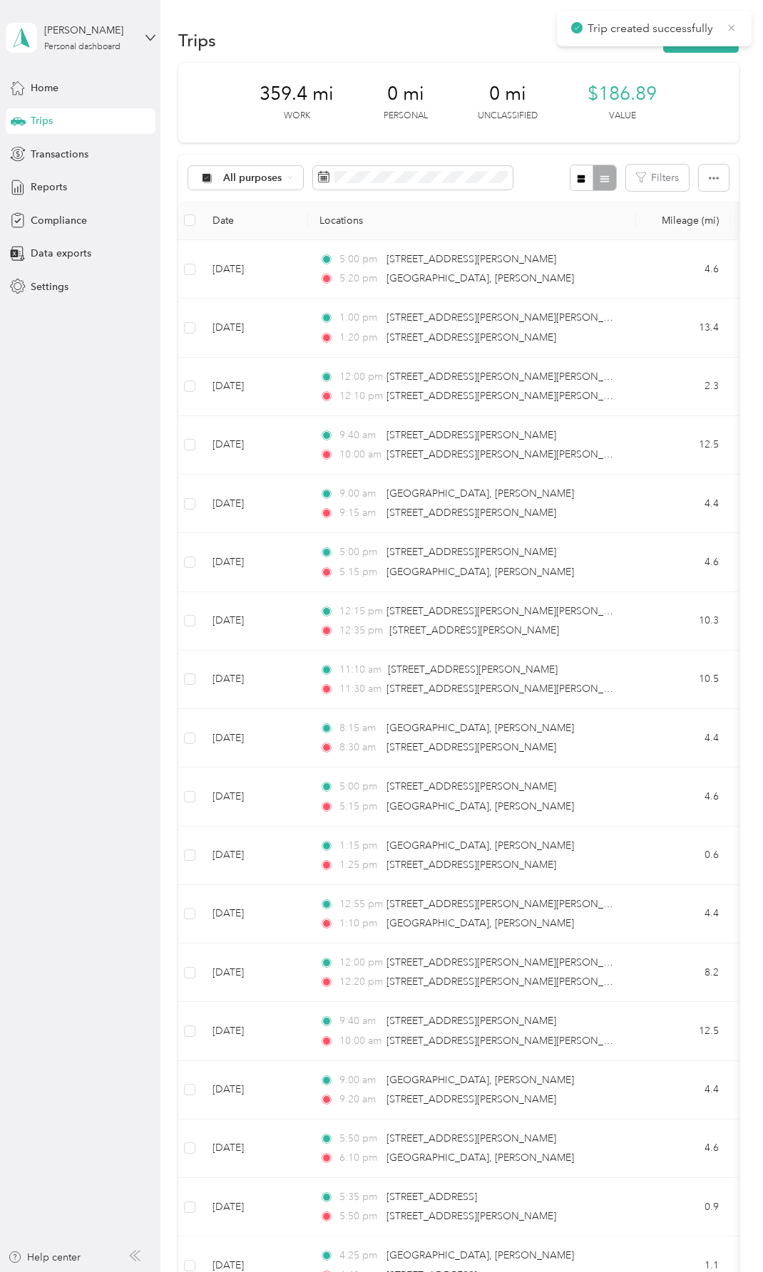
click at [732, 26] on icon at bounding box center [731, 27] width 6 height 6
click at [710, 181] on icon "button" at bounding box center [713, 178] width 10 height 10
click at [585, 210] on th "Locations" at bounding box center [472, 220] width 328 height 39
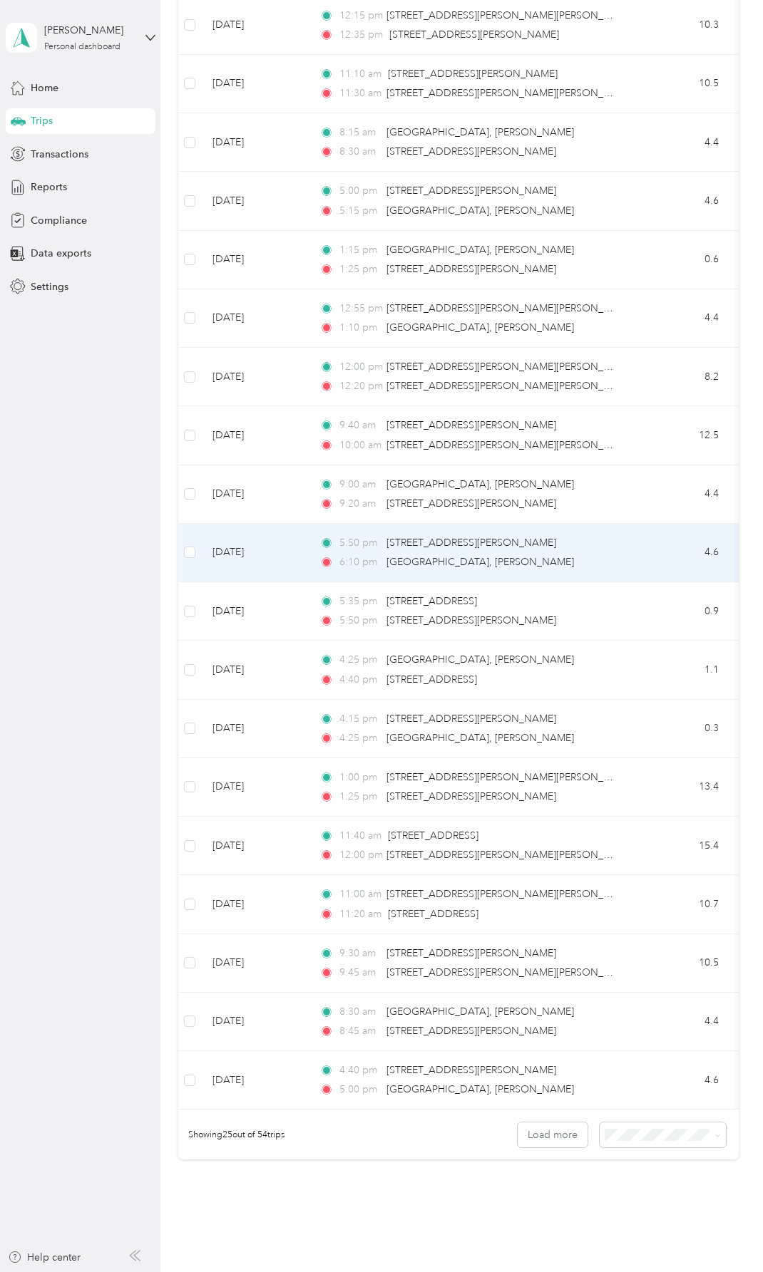
scroll to position [691, 0]
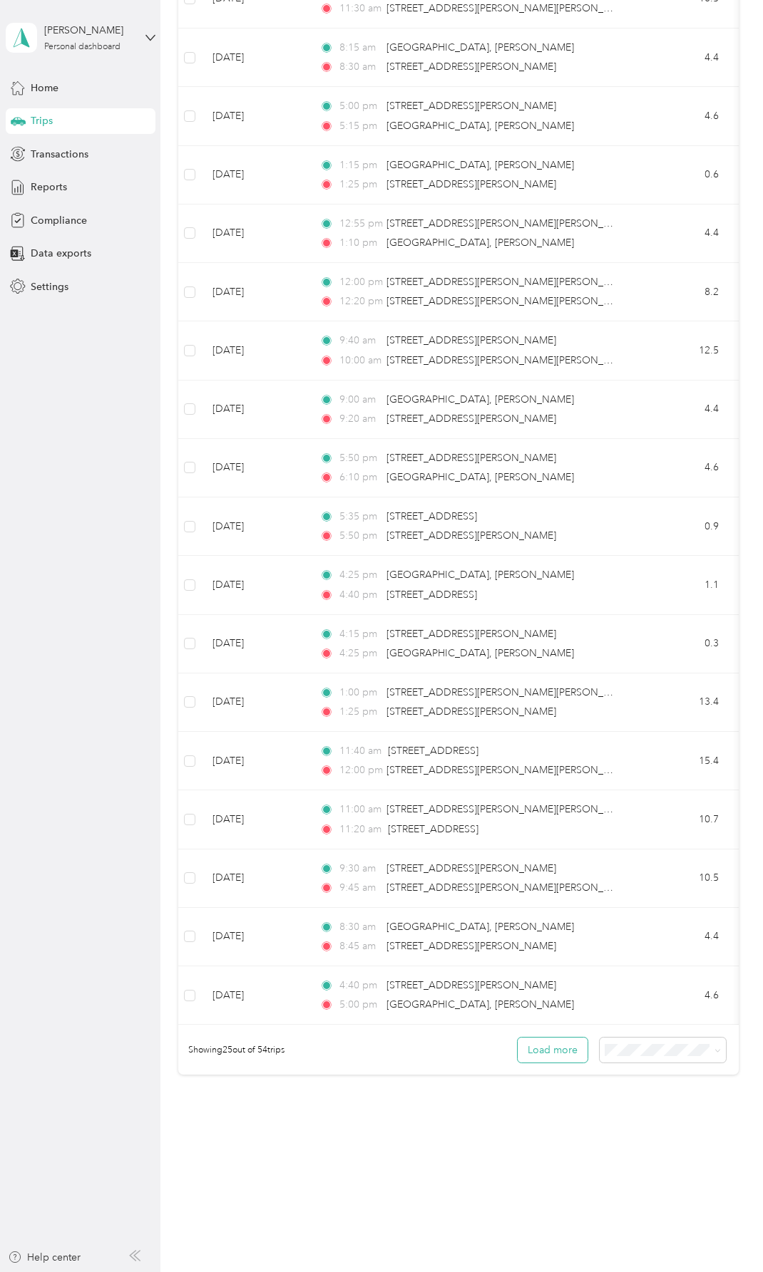
click at [543, 1049] on button "Load more" at bounding box center [552, 1050] width 70 height 25
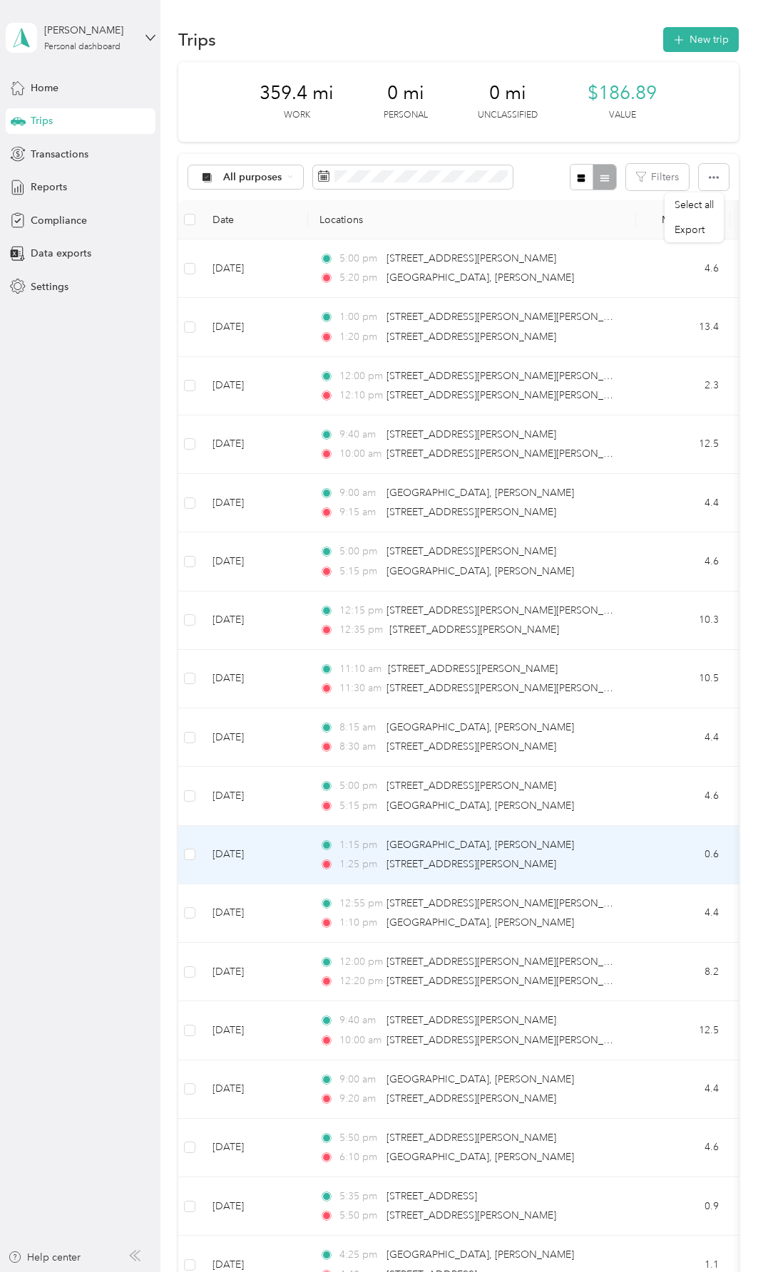
scroll to position [0, 0]
